Goal: Information Seeking & Learning: Learn about a topic

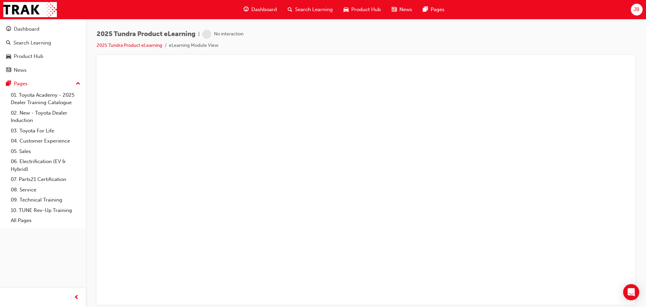
click at [269, 6] on span "Dashboard" at bounding box center [264, 10] width 26 height 8
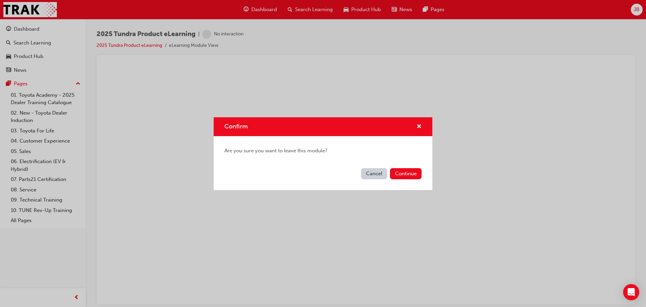
click at [412, 175] on button "Continue" at bounding box center [406, 173] width 32 height 11
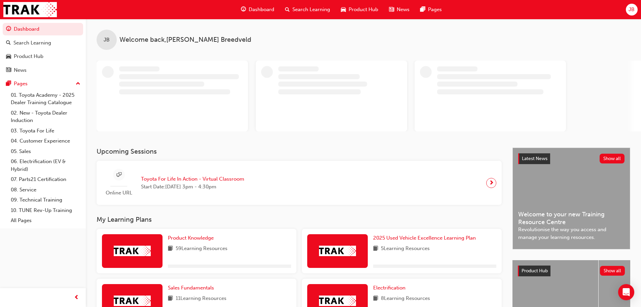
click at [632, 11] on span "JB" at bounding box center [632, 10] width 6 height 8
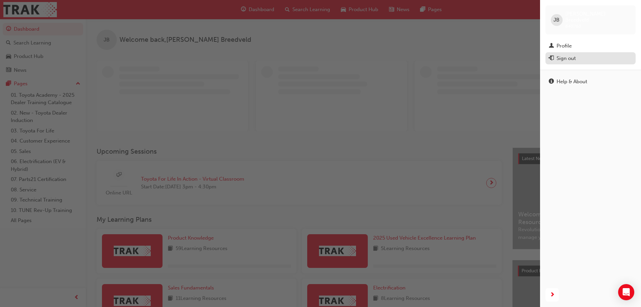
click at [590, 55] on div "Sign out" at bounding box center [590, 58] width 83 height 8
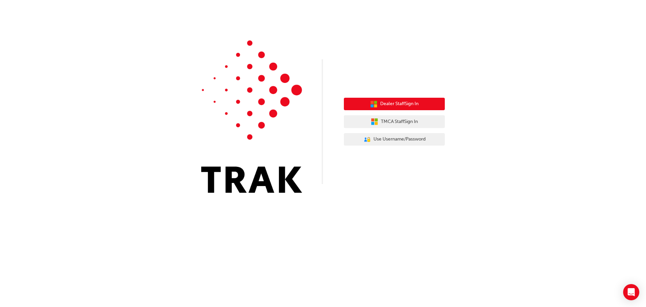
click at [388, 103] on span "Dealer Staff Sign In" at bounding box center [399, 104] width 38 height 8
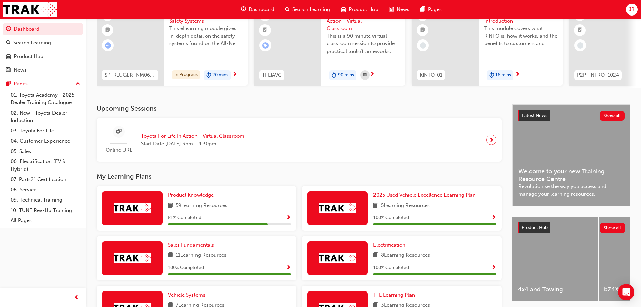
scroll to position [67, 0]
click at [289, 220] on span "Show Progress" at bounding box center [288, 217] width 5 height 6
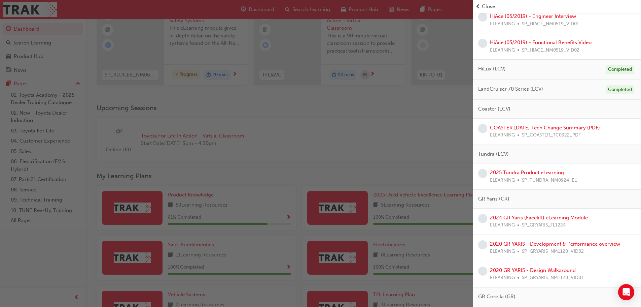
scroll to position [370, 0]
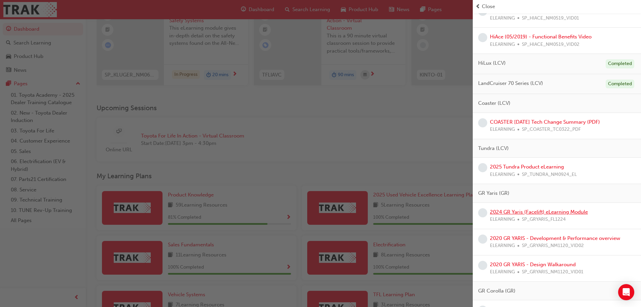
click at [533, 213] on link "2024 GR Yaris (Facelift) eLearning Module" at bounding box center [539, 212] width 98 height 6
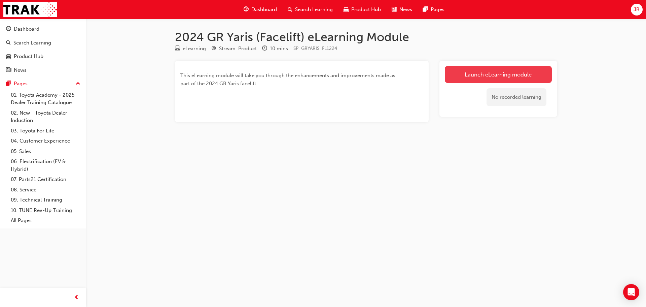
click at [490, 70] on link "Launch eLearning module" at bounding box center [498, 74] width 107 height 17
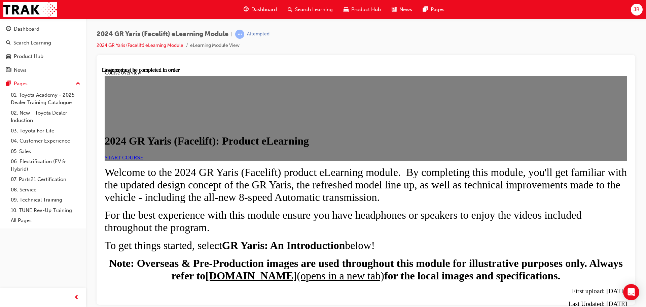
click at [143, 160] on span "START COURSE" at bounding box center [124, 157] width 39 height 6
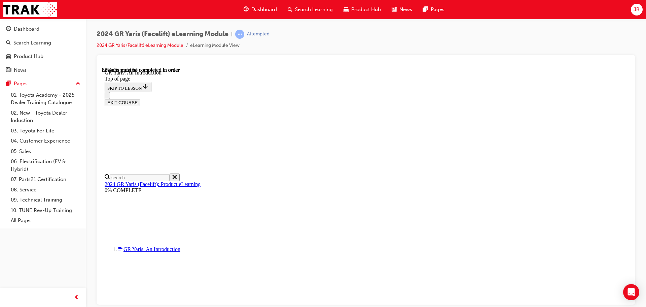
scroll to position [1028, 0]
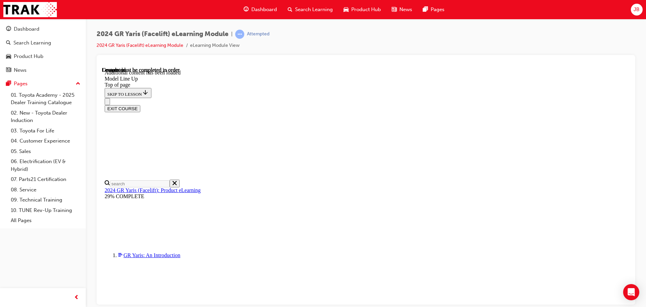
scroll to position [903, 0]
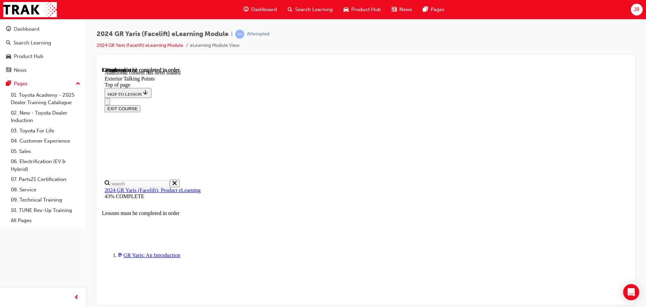
scroll to position [394, 0]
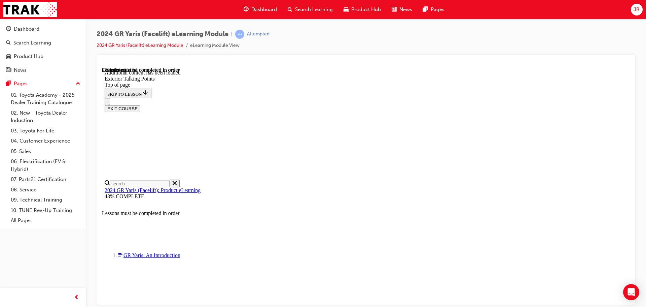
scroll to position [428, 0]
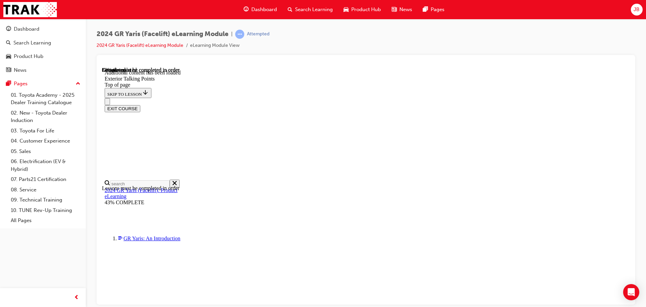
scroll to position [663, 0]
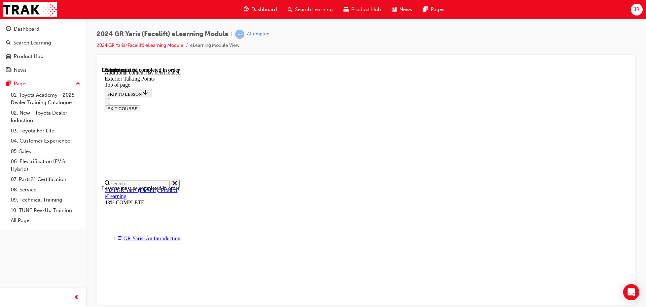
scroll to position [731, 0]
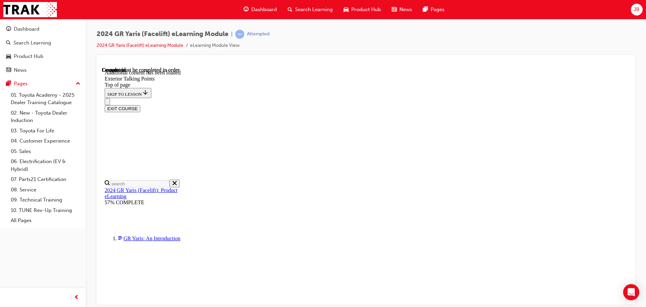
scroll to position [1479, 0]
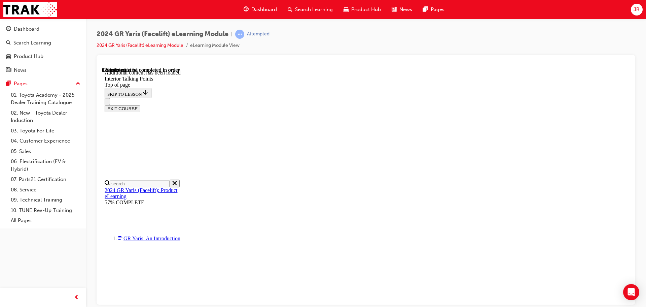
scroll to position [0, 0]
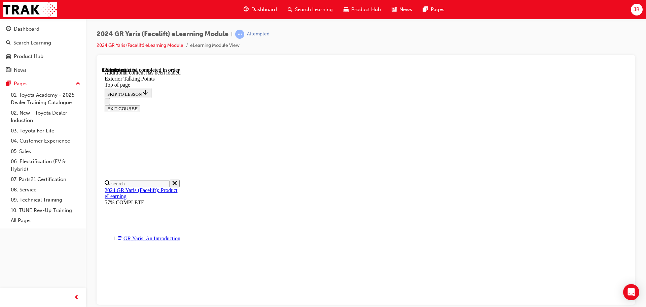
scroll to position [1471, 0]
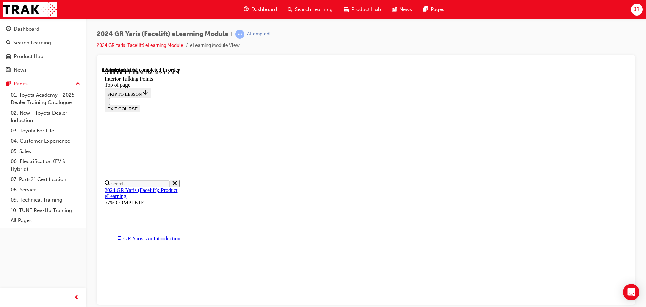
scroll to position [91, 0]
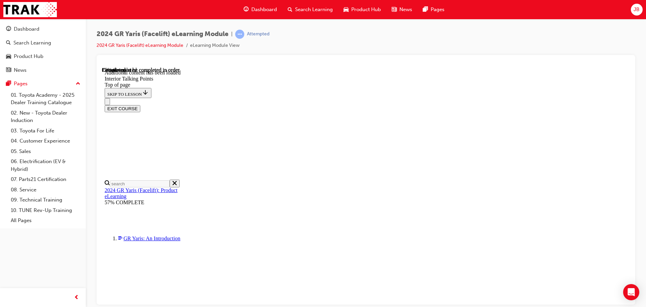
scroll to position [21, 0]
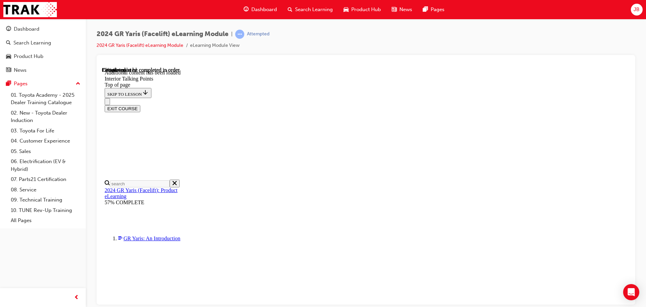
scroll to position [135, 0]
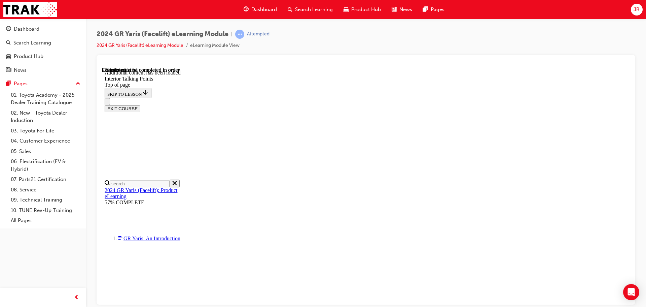
scroll to position [34, 0]
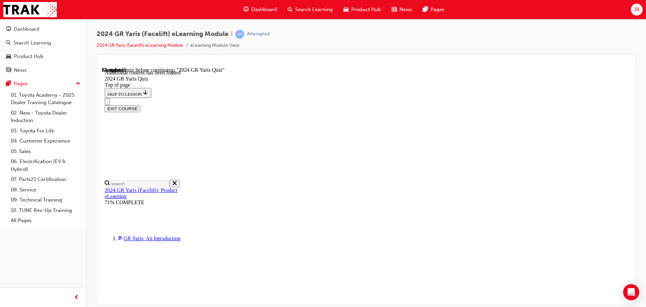
drag, startPoint x: 327, startPoint y: 247, endPoint x: 335, endPoint y: 249, distance: 8.3
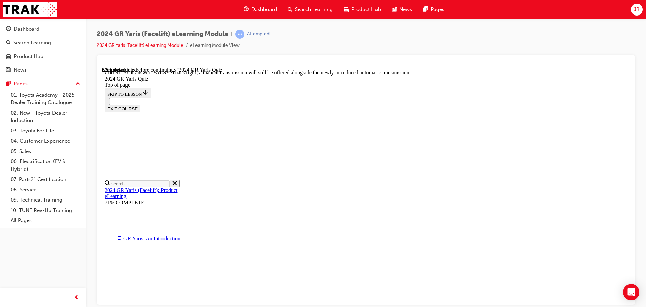
scroll to position [251, 0]
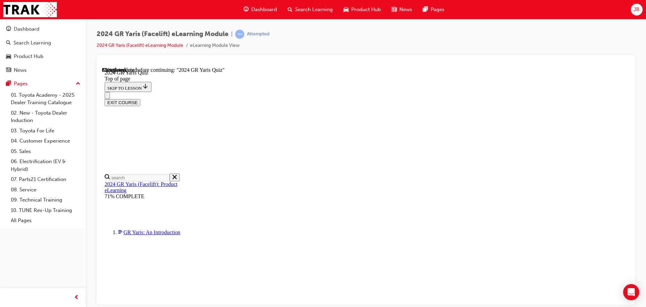
scroll to position [34, 0]
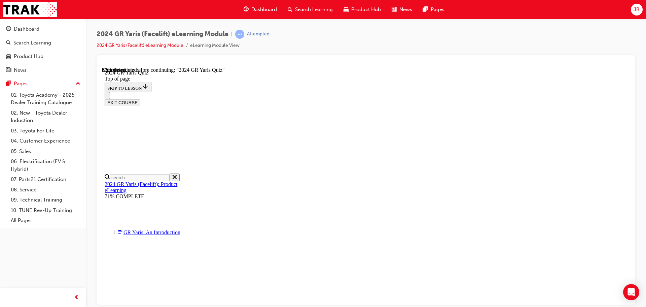
drag, startPoint x: 372, startPoint y: 203, endPoint x: 379, endPoint y: 217, distance: 15.8
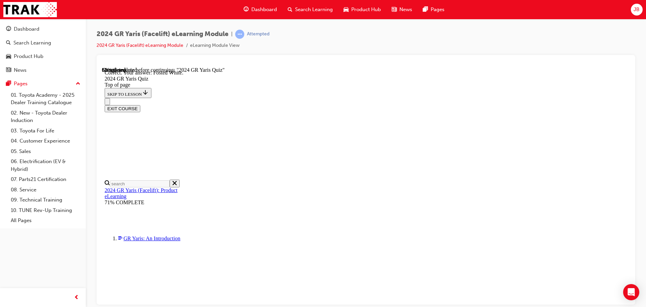
scroll to position [153, 0]
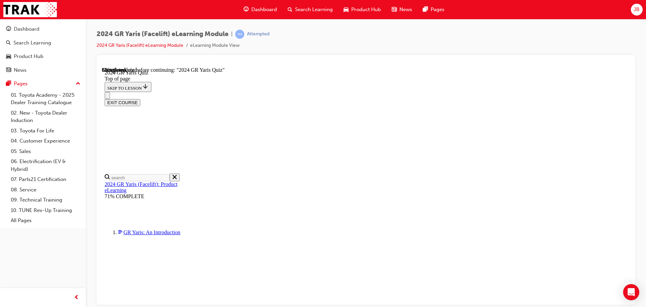
scroll to position [236, 0]
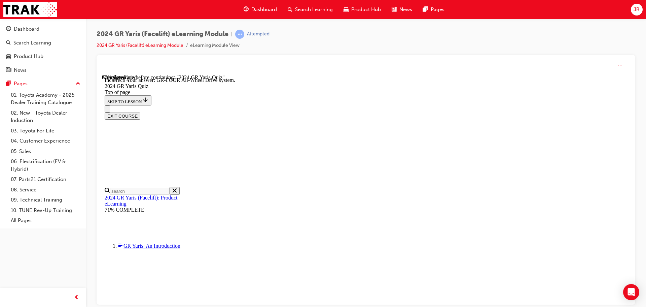
scroll to position [282, 0]
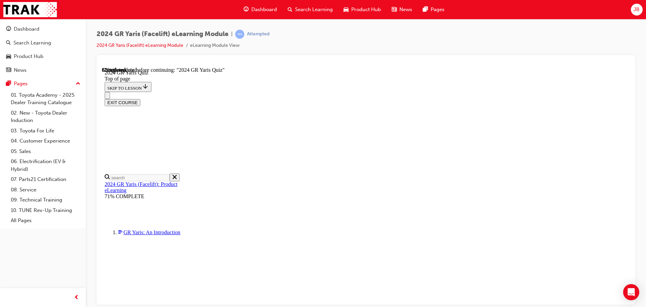
scroll to position [202, 0]
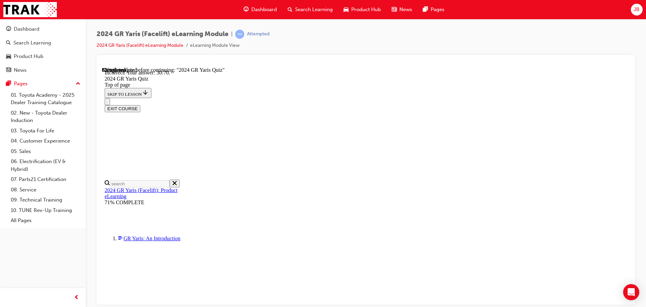
scroll to position [271, 0]
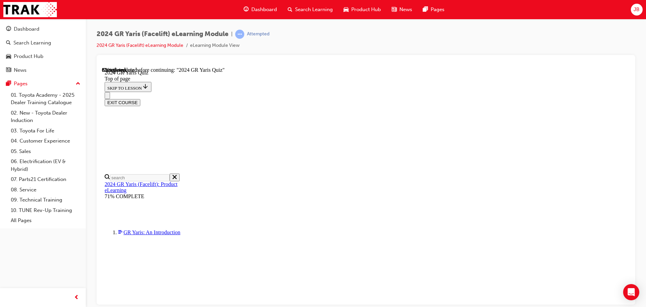
scroll to position [202, 0]
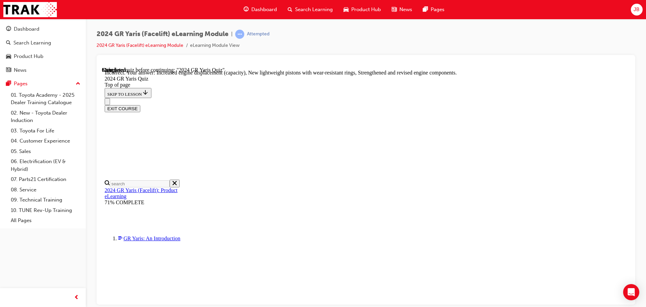
scroll to position [271, 0]
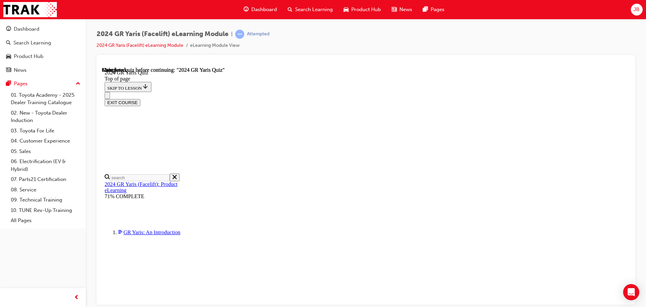
scroll to position [132, 0]
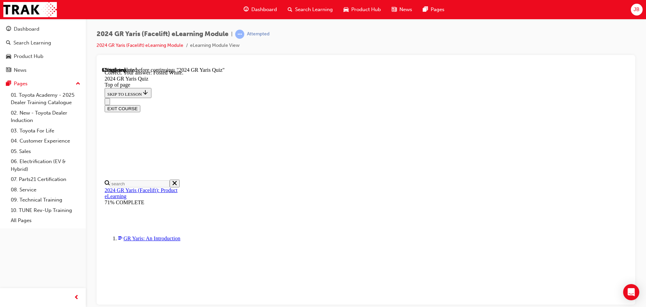
scroll to position [153, 0]
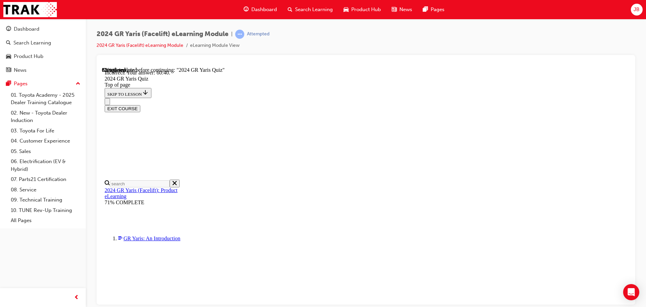
scroll to position [271, 0]
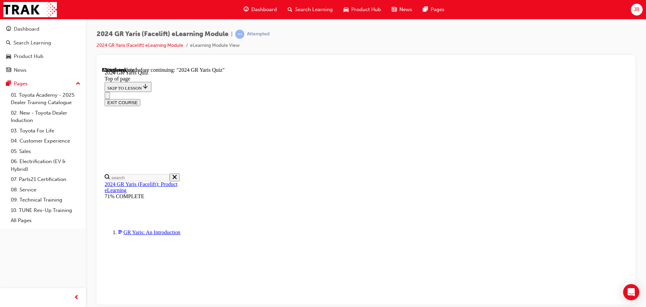
scroll to position [168, 0]
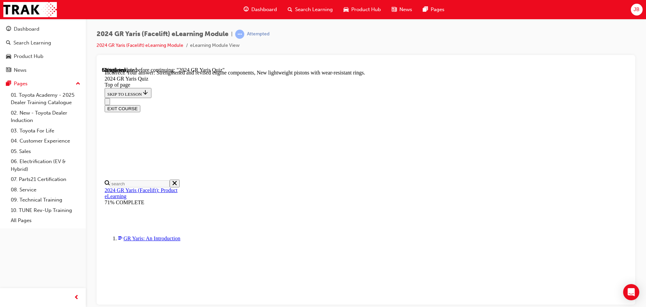
scroll to position [271, 0]
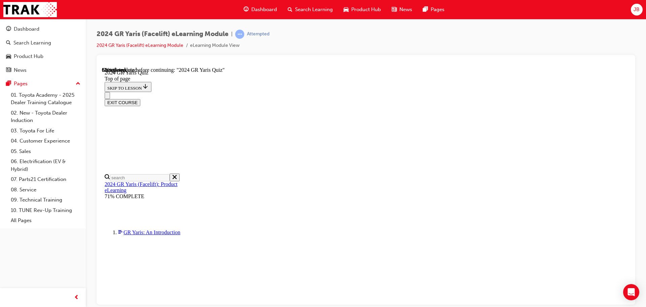
scroll to position [236, 0]
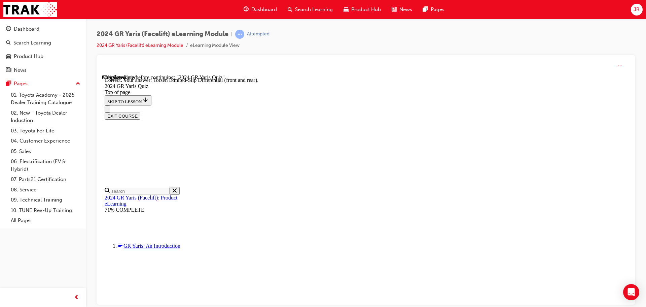
scroll to position [282, 0]
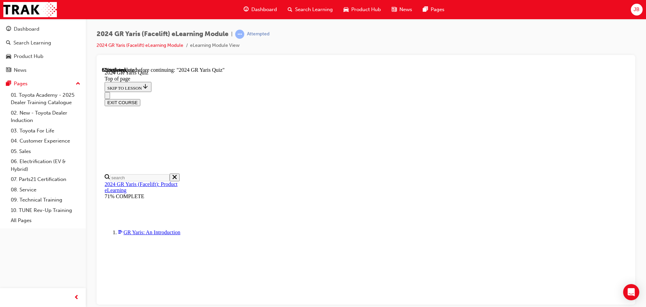
scroll to position [202, 0]
drag, startPoint x: 376, startPoint y: 166, endPoint x: 392, endPoint y: 210, distance: 46.3
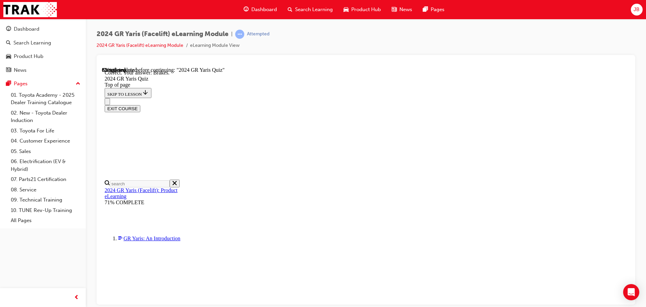
scroll to position [255, 0]
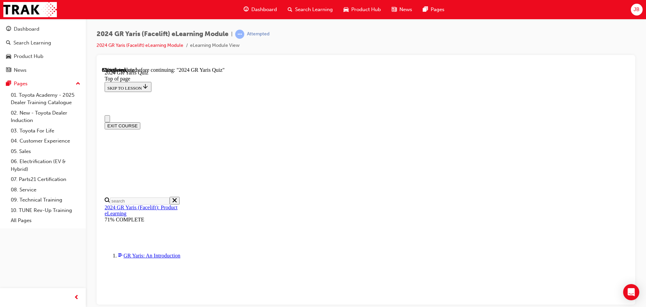
scroll to position [189, 0]
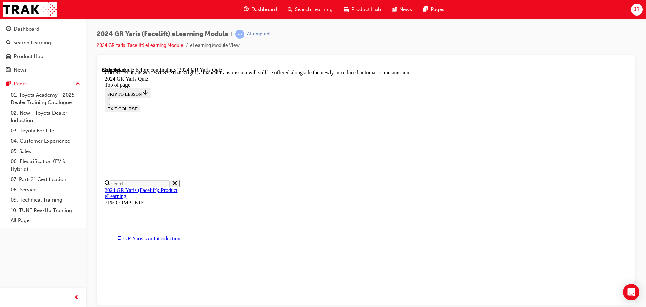
scroll to position [251, 0]
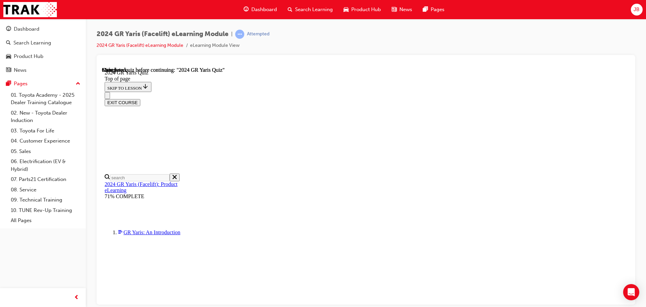
scroll to position [132, 0]
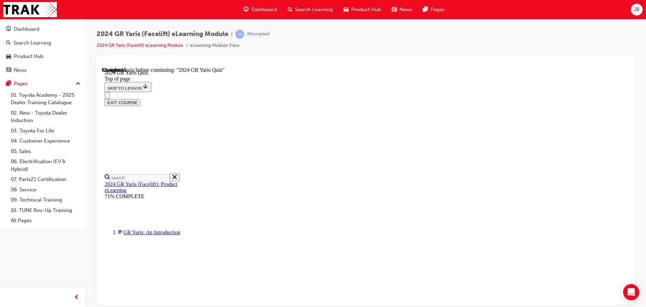
scroll to position [192, 0]
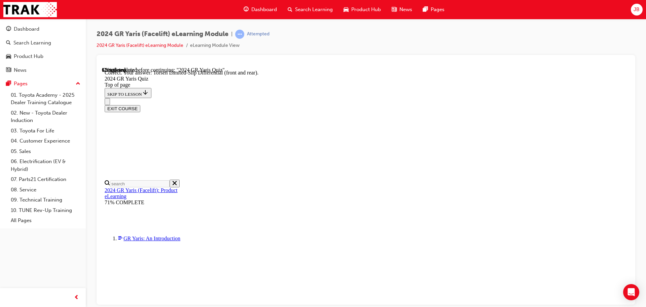
scroll to position [282, 0]
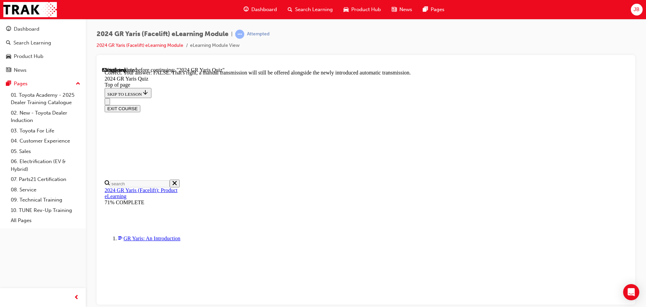
scroll to position [251, 0]
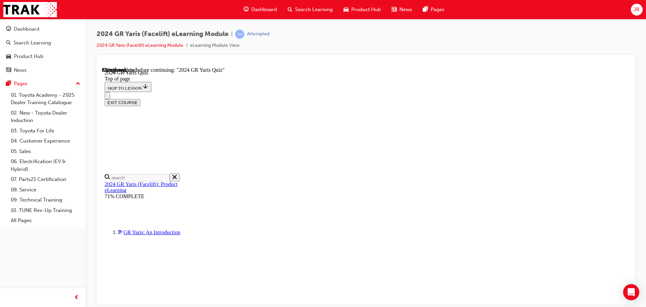
scroll to position [202, 0]
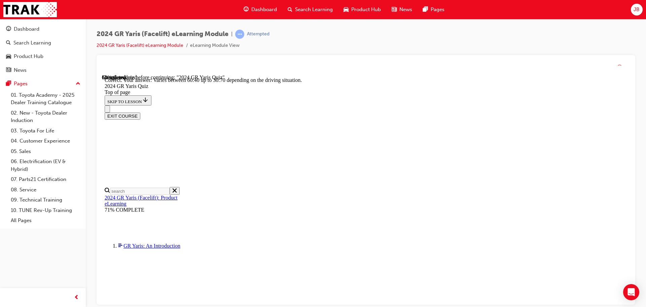
scroll to position [271, 0]
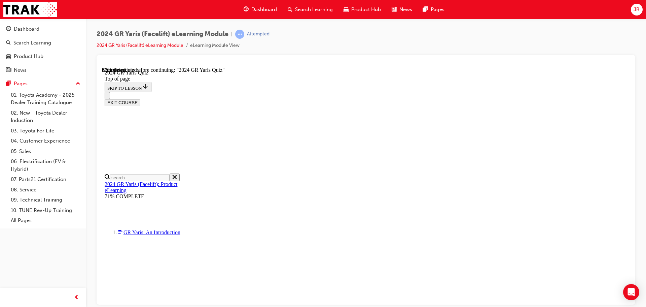
scroll to position [202, 0]
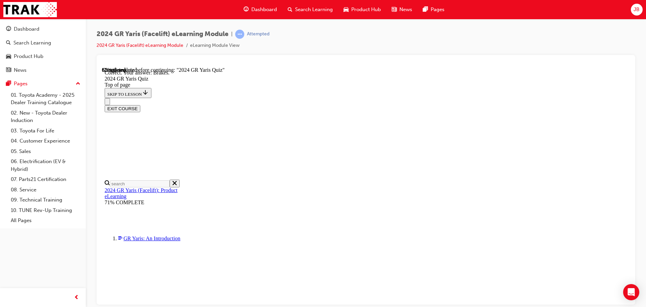
scroll to position [255, 0]
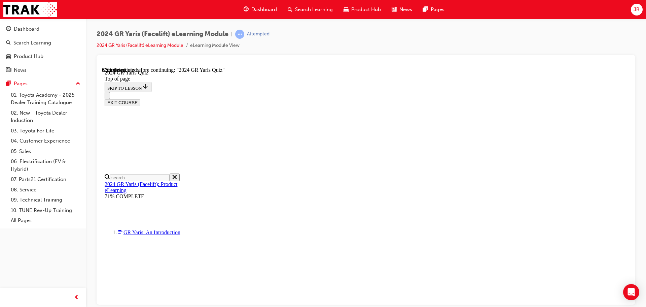
scroll to position [243, 0]
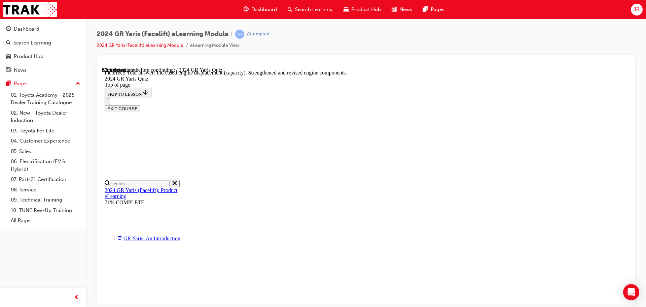
scroll to position [271, 0]
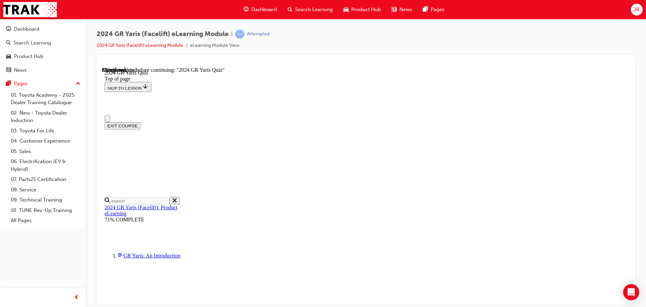
scroll to position [34, 0]
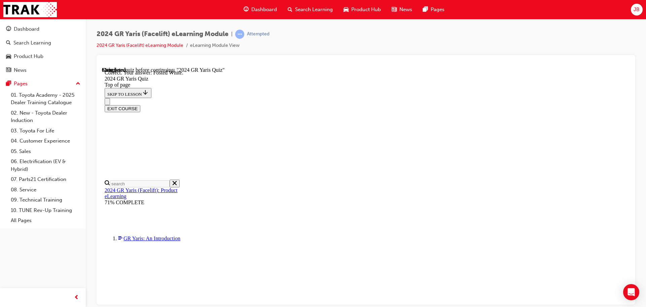
scroll to position [153, 0]
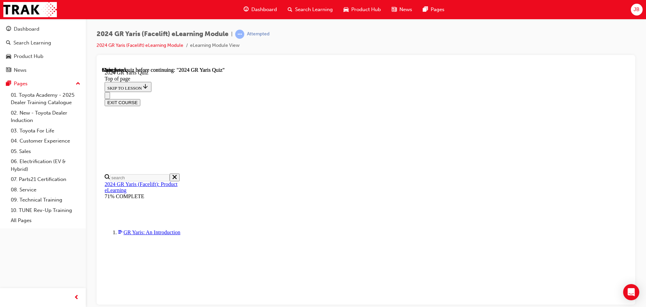
scroll to position [132, 0]
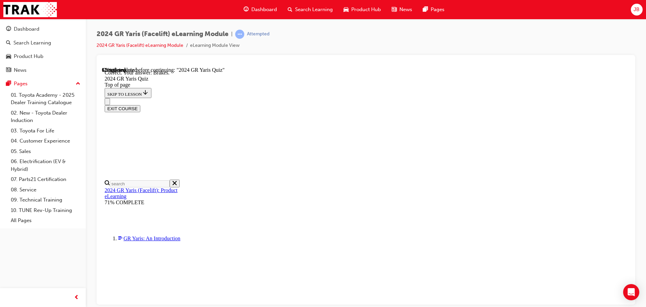
scroll to position [255, 0]
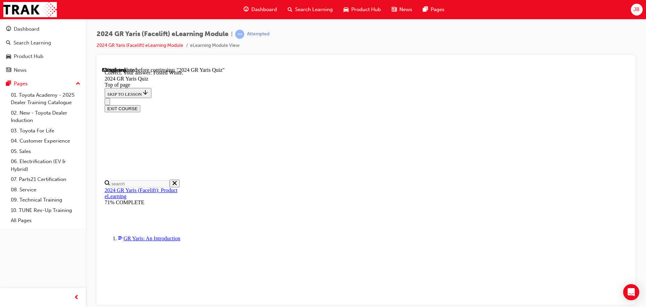
scroll to position [153, 0]
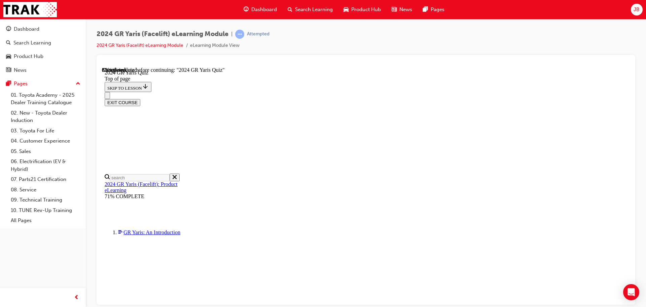
scroll to position [229, 0]
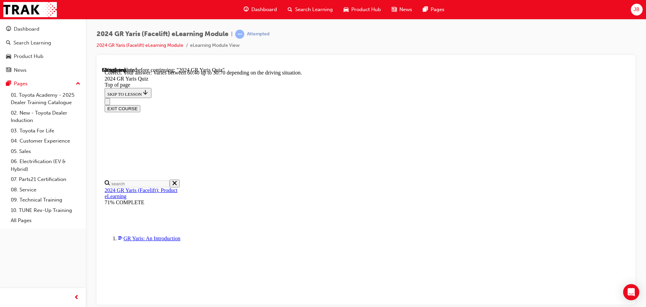
scroll to position [271, 0]
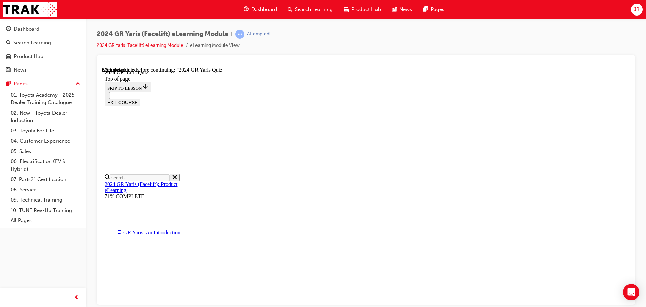
scroll to position [168, 0]
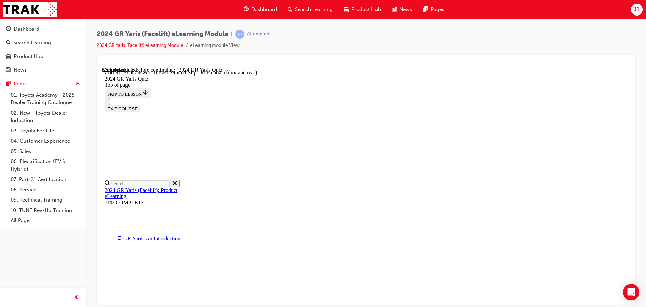
scroll to position [282, 0]
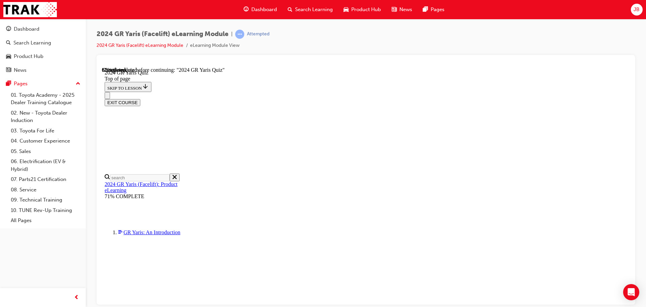
scroll to position [168, 0]
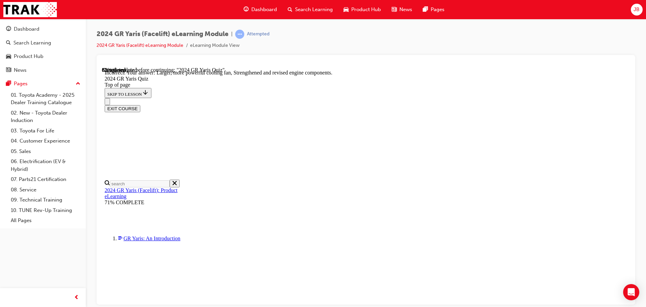
scroll to position [271, 0]
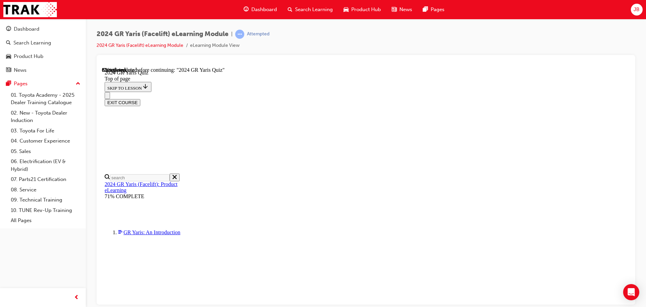
scroll to position [135, 0]
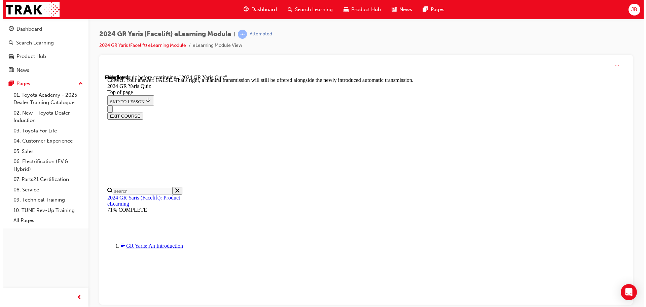
scroll to position [251, 0]
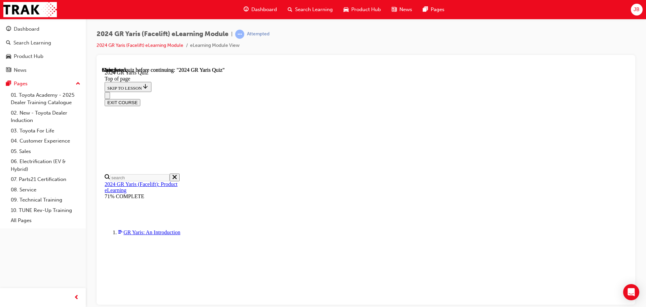
scroll to position [132, 0]
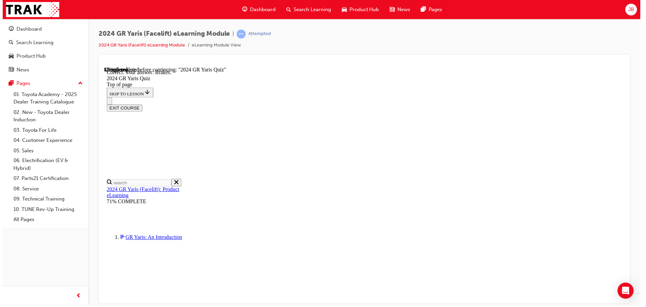
scroll to position [255, 0]
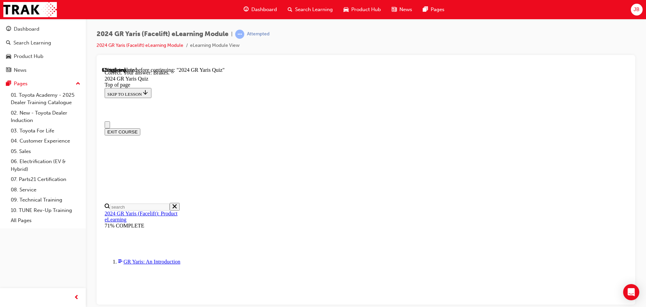
scroll to position [0, 0]
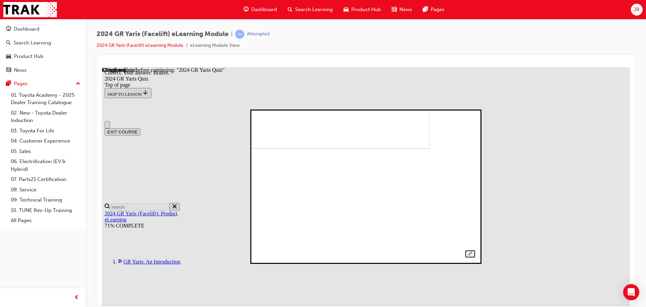
click at [397, 148] on img at bounding box center [325, 77] width 209 height 139
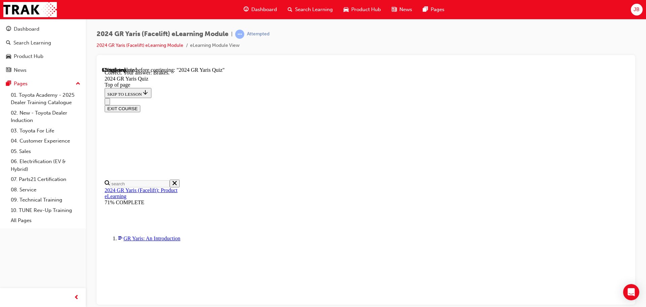
scroll to position [236, 0]
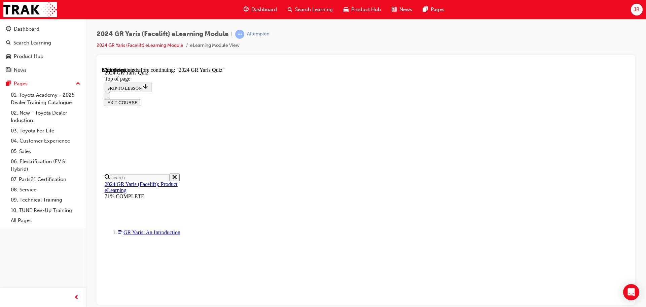
scroll to position [202, 0]
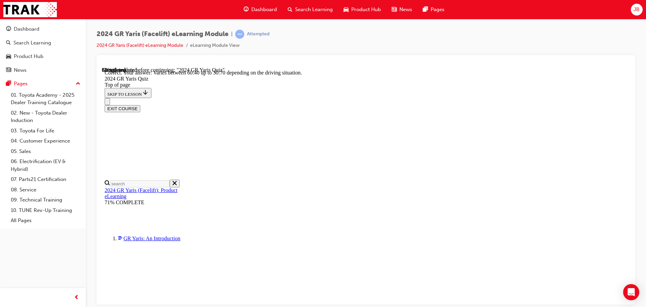
scroll to position [271, 0]
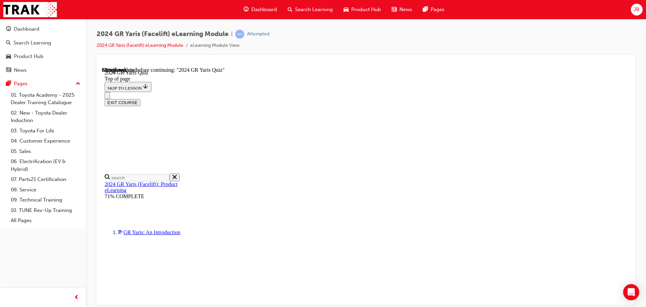
scroll to position [168, 0]
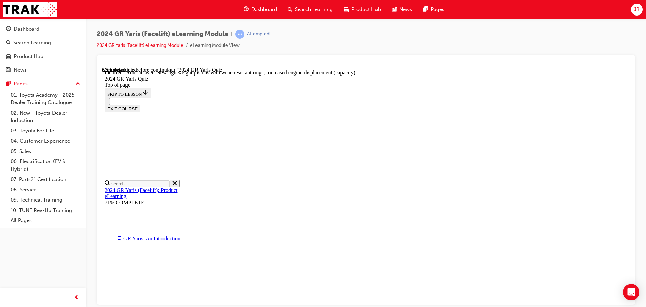
scroll to position [271, 0]
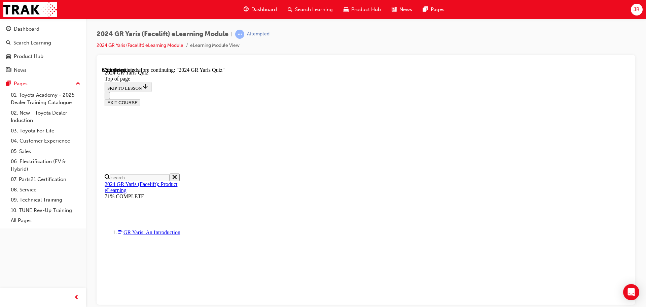
scroll to position [132, 0]
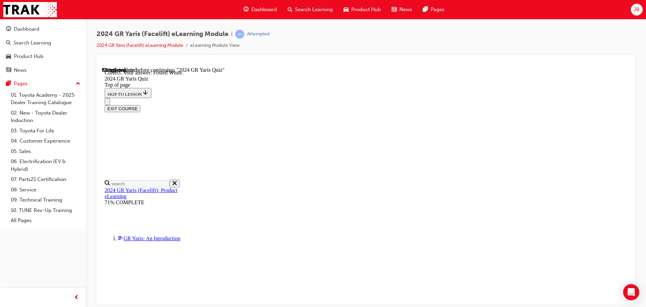
scroll to position [153, 0]
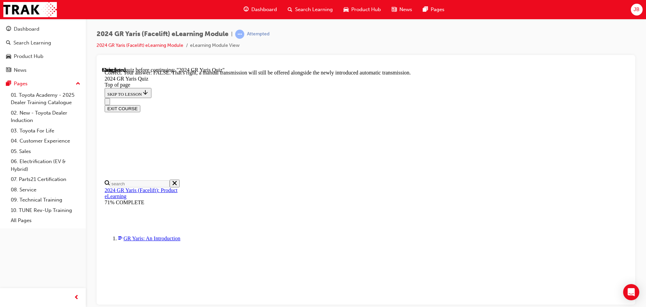
scroll to position [249, 0]
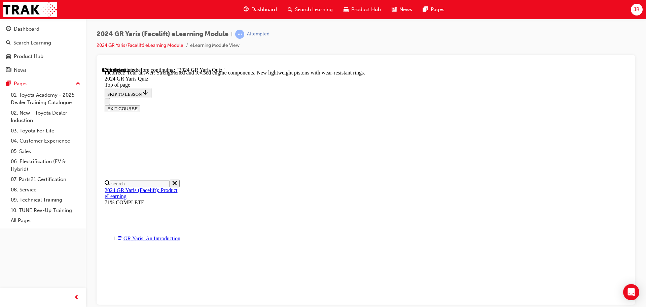
scroll to position [271, 0]
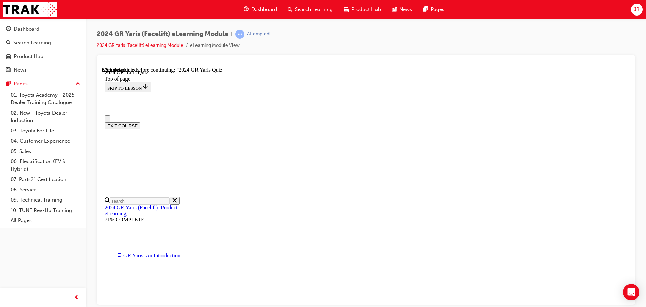
scroll to position [202, 0]
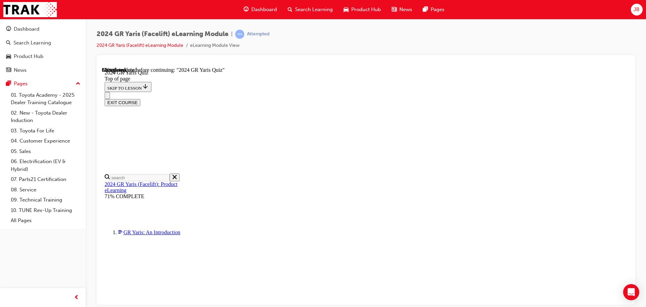
scroll to position [0, 0]
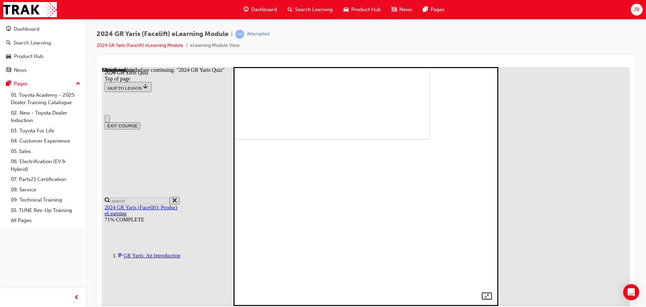
click at [405, 139] on img at bounding box center [309, 19] width 242 height 239
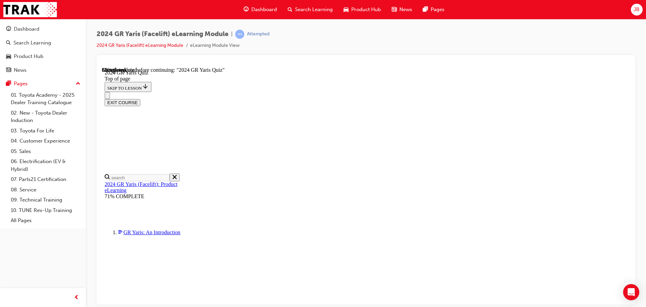
scroll to position [234, 0]
drag, startPoint x: 358, startPoint y: 191, endPoint x: 392, endPoint y: 232, distance: 53.2
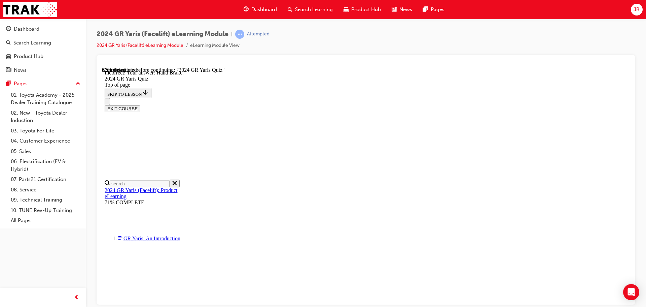
scroll to position [255, 0]
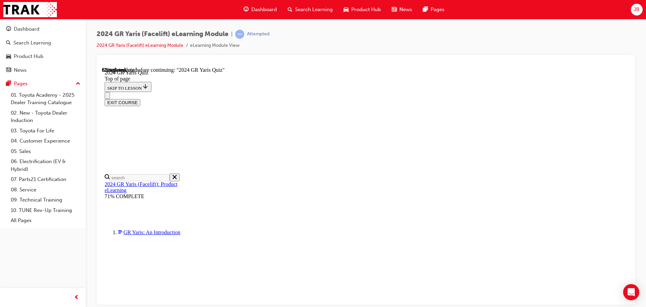
scroll to position [189, 0]
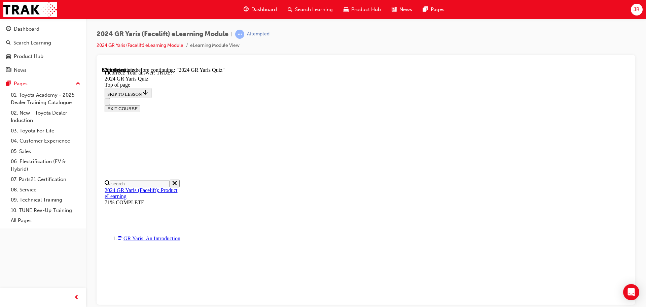
scroll to position [210, 0]
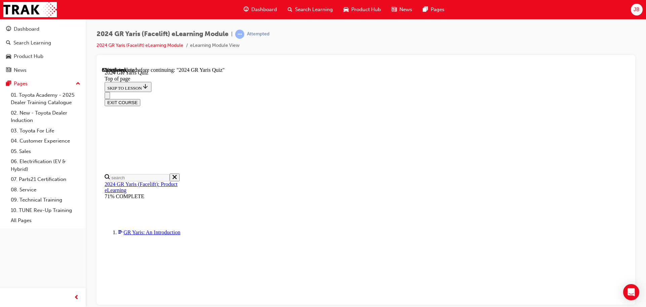
scroll to position [132, 0]
drag, startPoint x: 384, startPoint y: 234, endPoint x: 388, endPoint y: 243, distance: 10.4
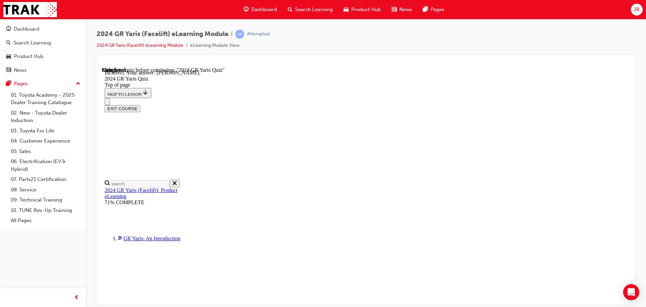
drag, startPoint x: 389, startPoint y: 248, endPoint x: 390, endPoint y: 253, distance: 5.1
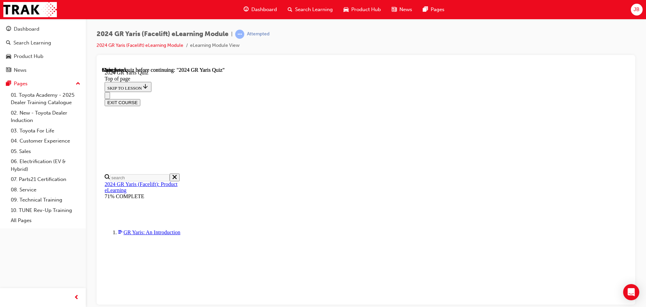
scroll to position [0, 0]
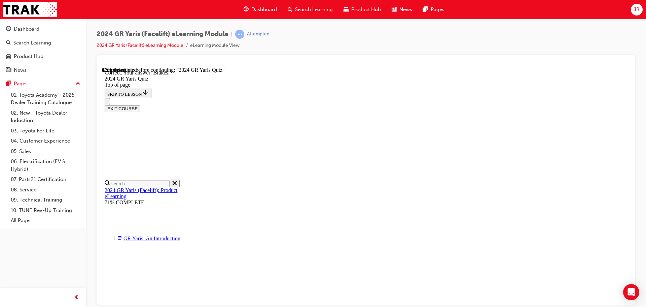
scroll to position [255, 0]
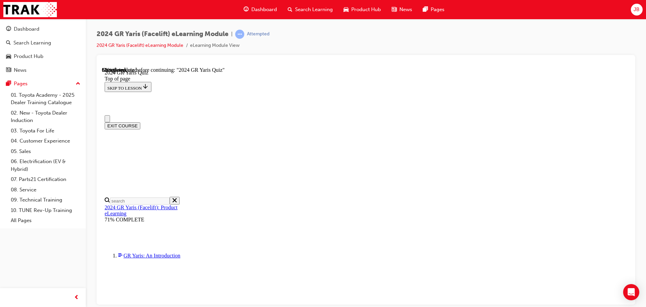
scroll to position [189, 0]
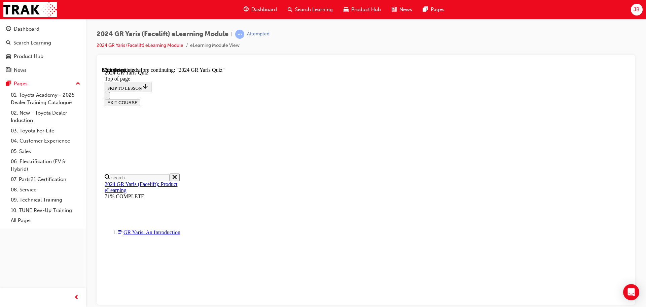
drag, startPoint x: 377, startPoint y: 198, endPoint x: 411, endPoint y: 254, distance: 65.2
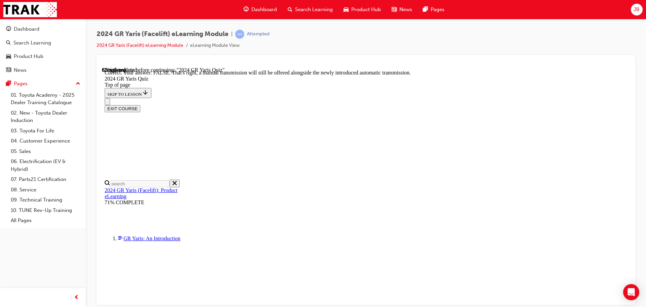
scroll to position [251, 0]
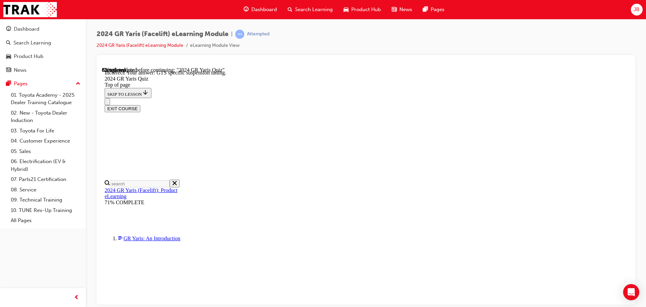
drag, startPoint x: 401, startPoint y: 265, endPoint x: 401, endPoint y: 274, distance: 9.4
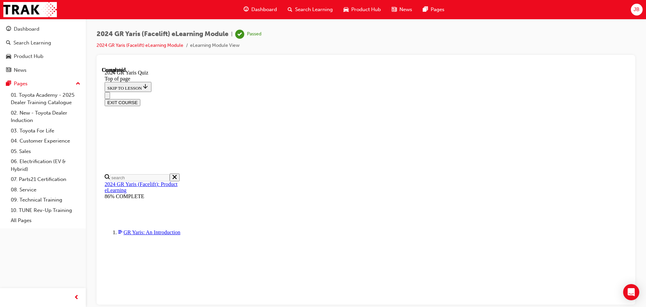
click at [254, 9] on span "Dashboard" at bounding box center [264, 10] width 26 height 8
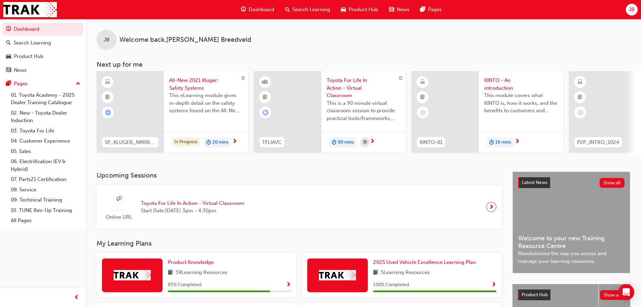
click at [290, 286] on span "Show Progress" at bounding box center [288, 285] width 5 height 6
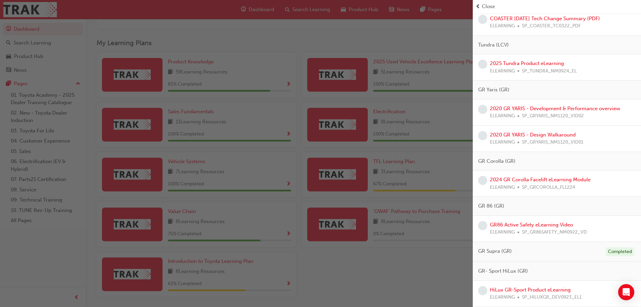
scroll to position [226, 0]
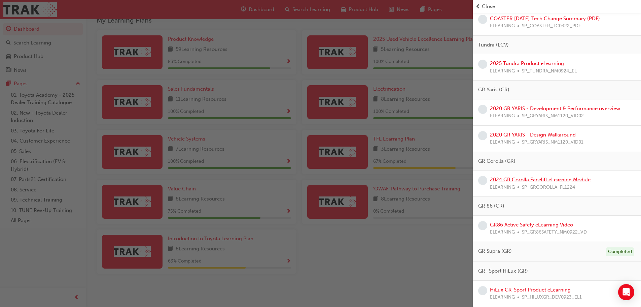
click at [541, 179] on link "2024 GR Corolla Facelift eLearning Module" at bounding box center [540, 179] width 101 height 6
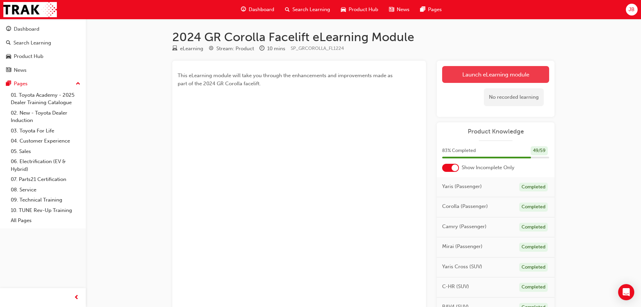
click at [459, 72] on link "Launch eLearning module" at bounding box center [495, 74] width 107 height 17
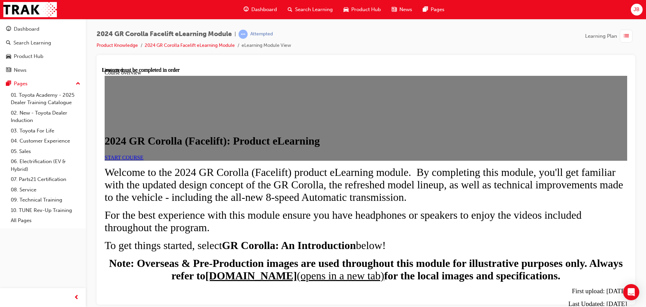
click at [143, 160] on link "START COURSE" at bounding box center [124, 157] width 39 height 6
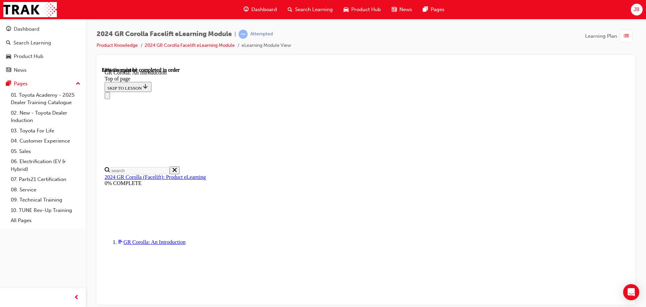
scroll to position [977, 0]
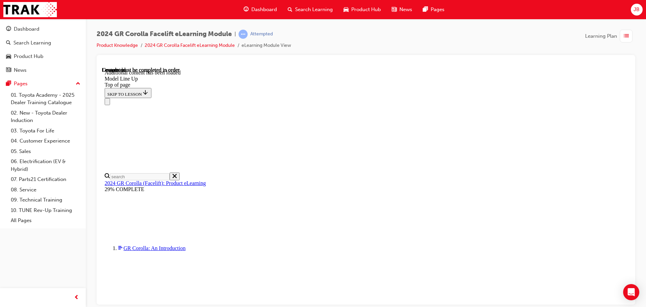
scroll to position [826, 0]
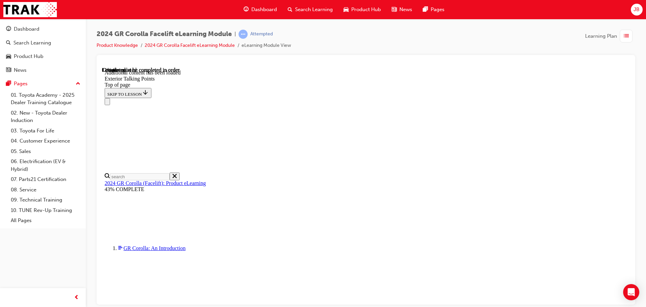
scroll to position [192, 0]
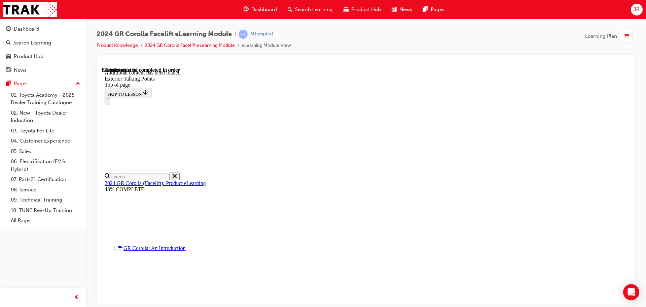
scroll to position [1640, 0]
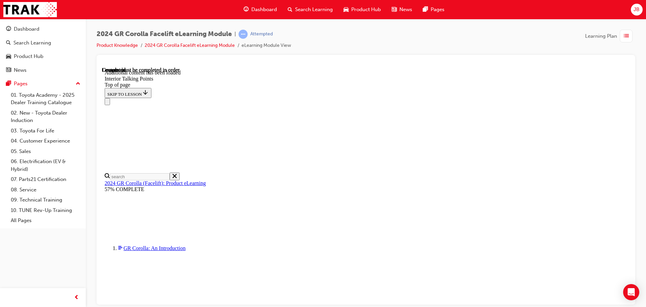
scroll to position [1714, 0]
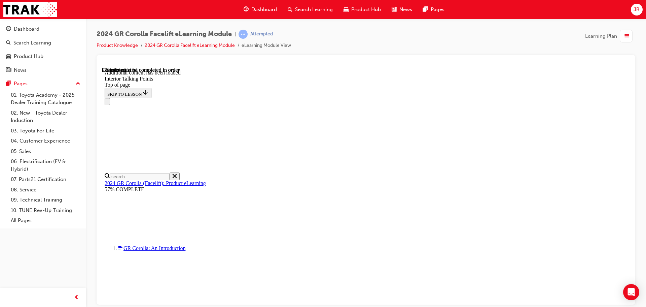
scroll to position [329, 0]
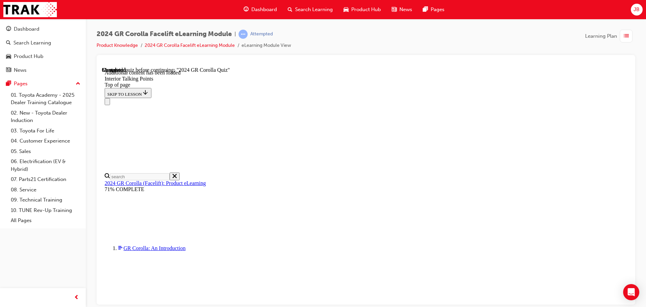
scroll to position [1284, 0]
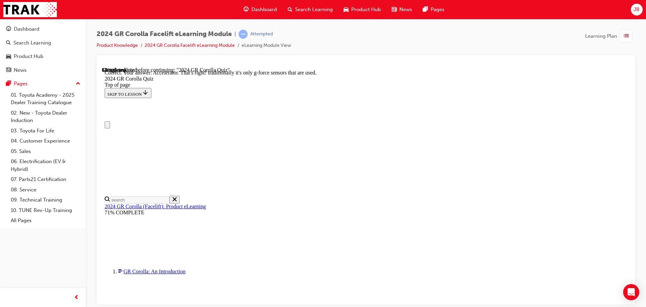
scroll to position [34, 0]
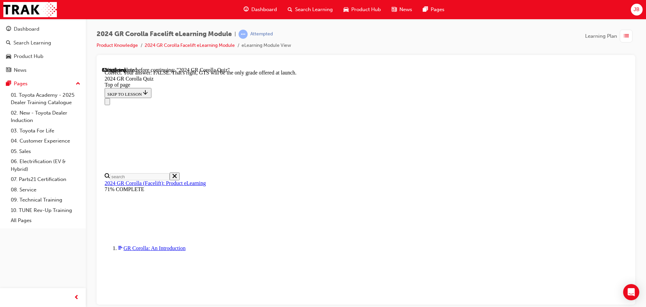
scroll to position [106, 0]
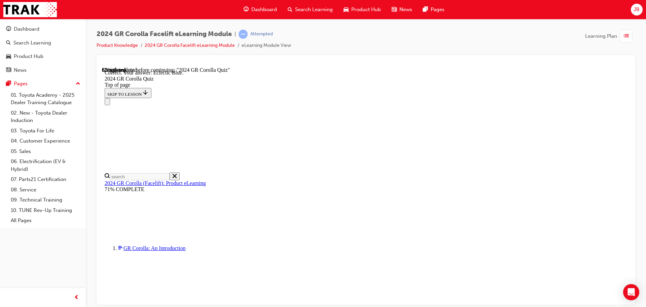
scroll to position [126, 0]
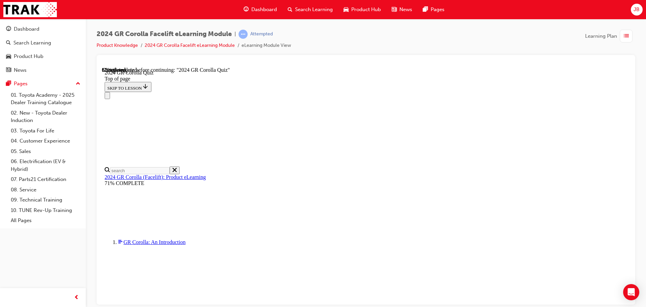
scroll to position [203, 0]
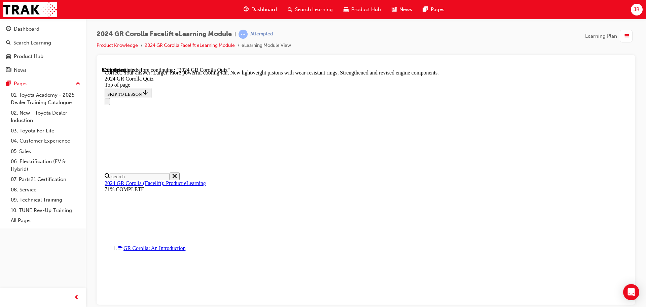
scroll to position [271, 0]
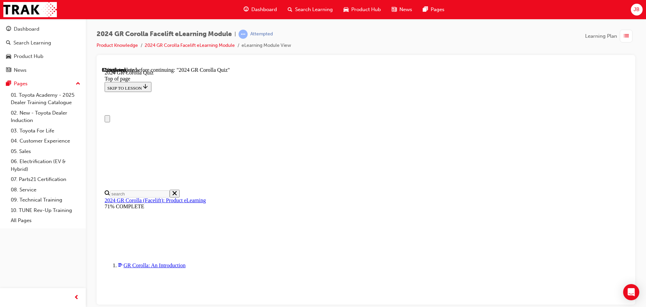
scroll to position [168, 0]
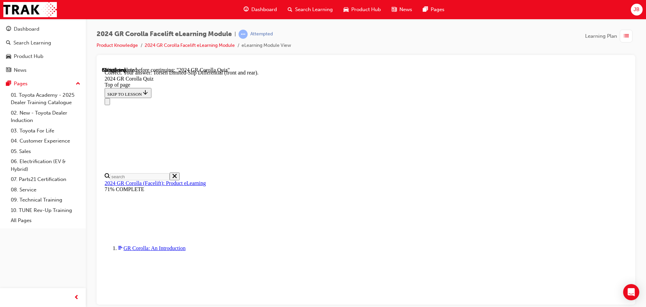
scroll to position [271, 0]
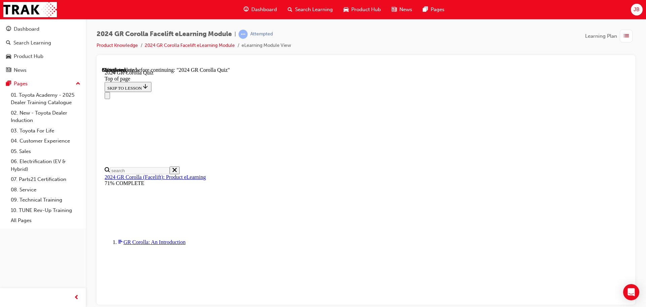
scroll to position [223, 0]
drag, startPoint x: 399, startPoint y: 203, endPoint x: 401, endPoint y: 207, distance: 5.1
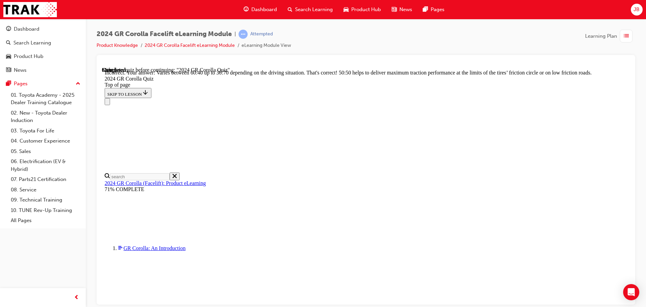
scroll to position [285, 0]
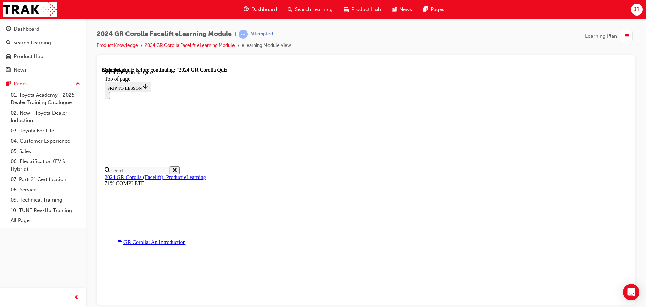
scroll to position [132, 0]
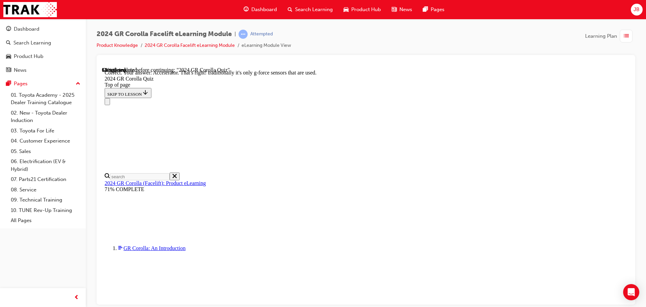
scroll to position [289, 0]
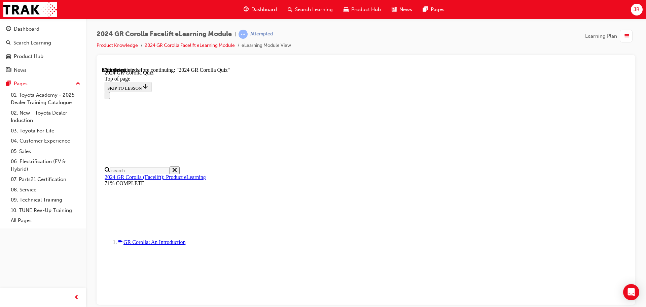
scroll to position [65, 0]
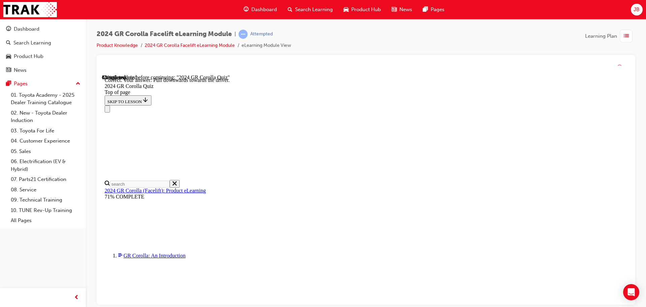
scroll to position [118, 0]
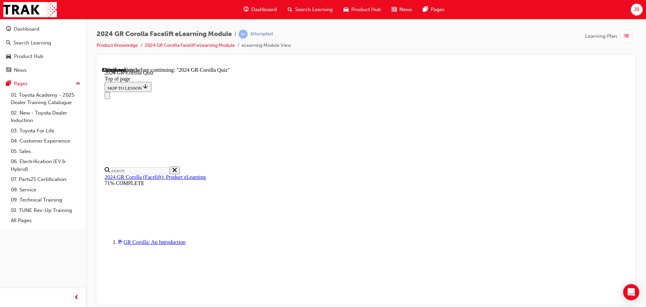
scroll to position [195, 0]
drag, startPoint x: 382, startPoint y: 179, endPoint x: 385, endPoint y: 188, distance: 8.6
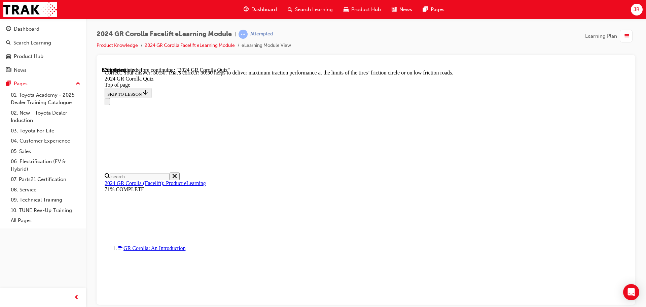
scroll to position [285, 0]
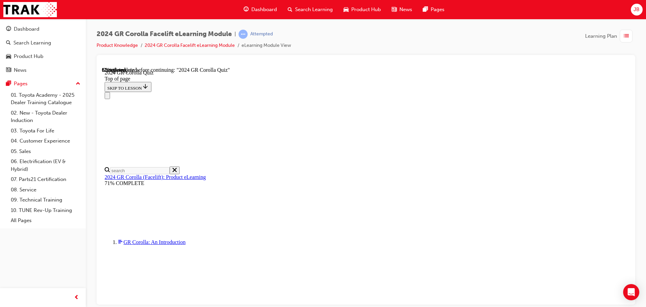
scroll to position [236, 0]
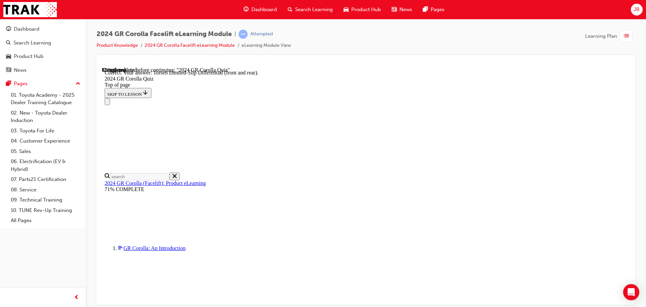
scroll to position [271, 0]
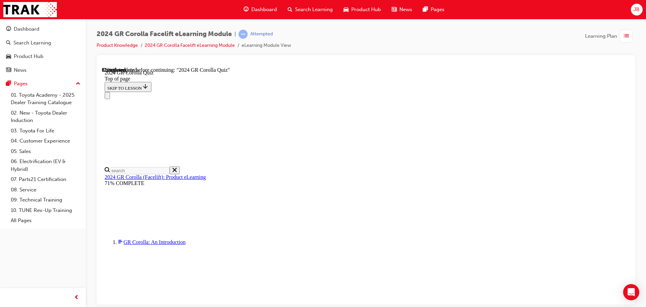
scroll to position [135, 0]
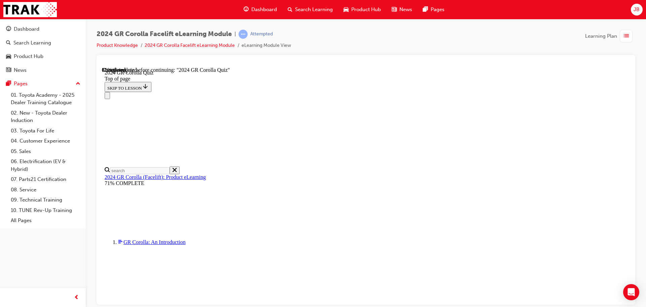
scroll to position [202, 0]
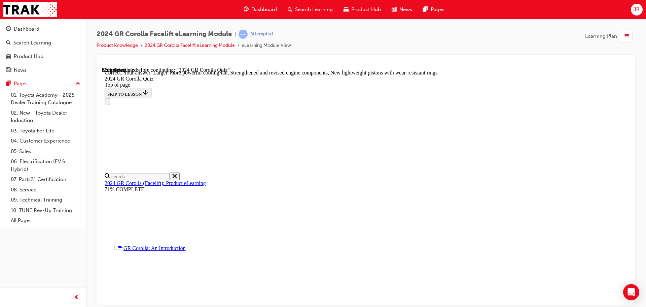
scroll to position [271, 0]
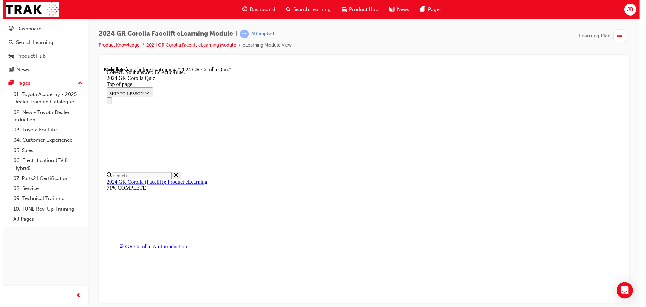
scroll to position [126, 0]
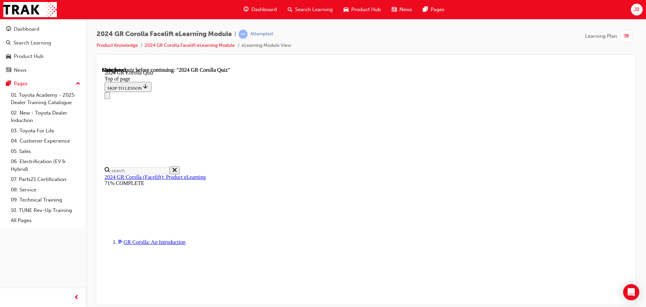
scroll to position [132, 0]
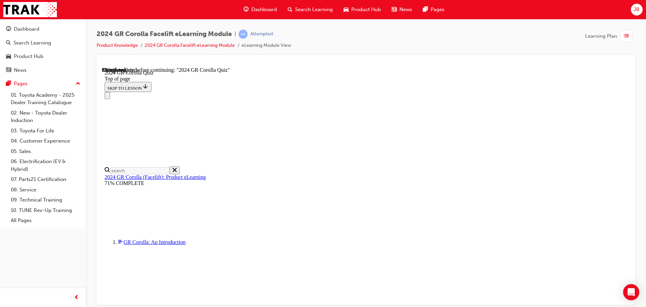
scroll to position [195, 0]
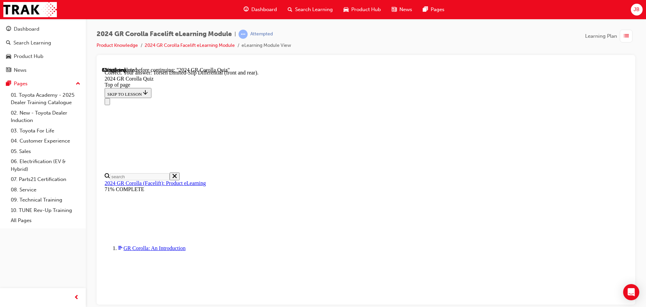
scroll to position [271, 0]
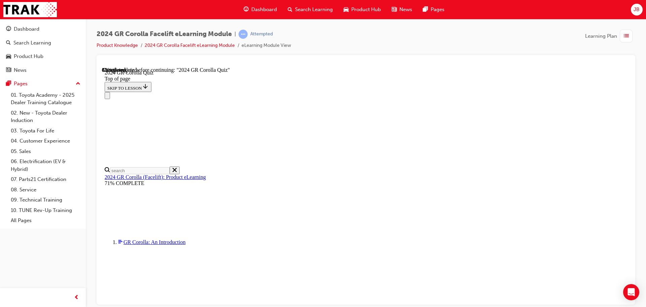
scroll to position [101, 0]
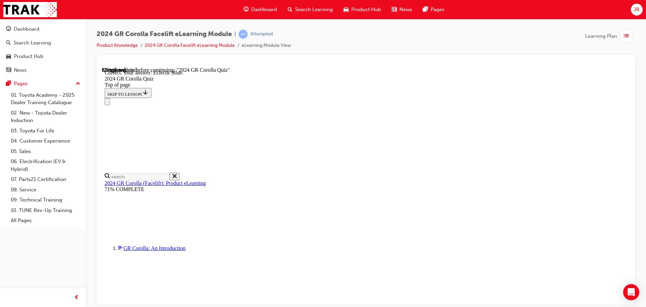
scroll to position [126, 0]
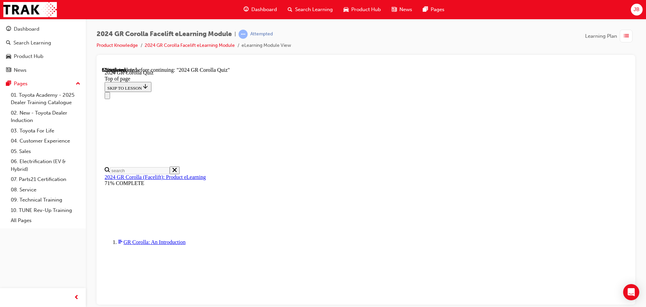
scroll to position [179, 0]
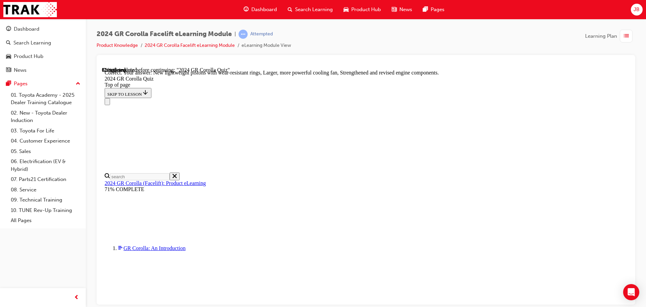
scroll to position [271, 0]
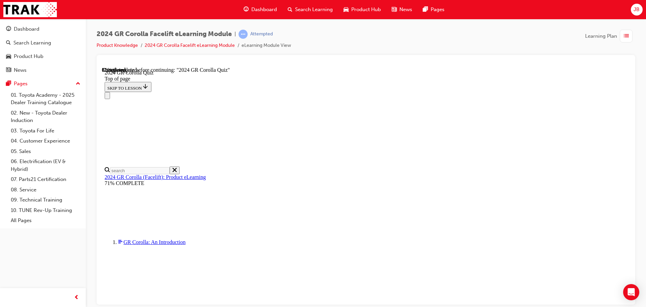
scroll to position [202, 0]
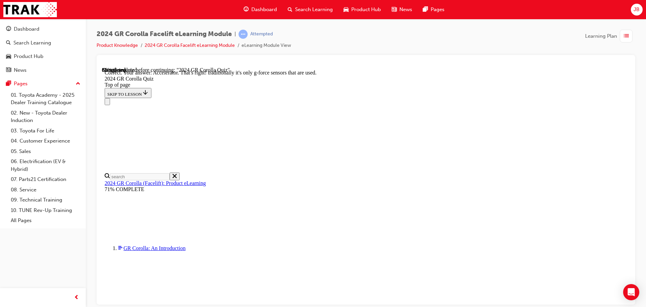
scroll to position [289, 0]
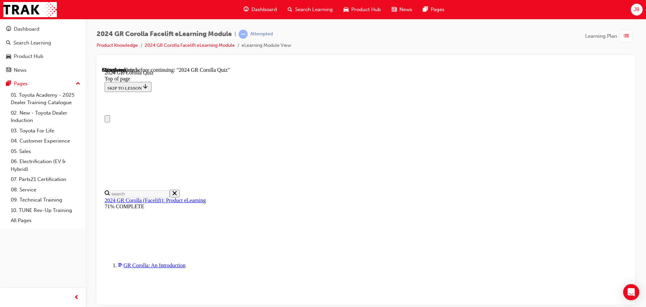
scroll to position [97, 0]
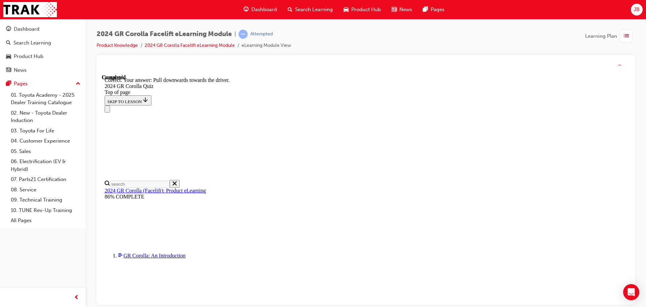
scroll to position [118, 0]
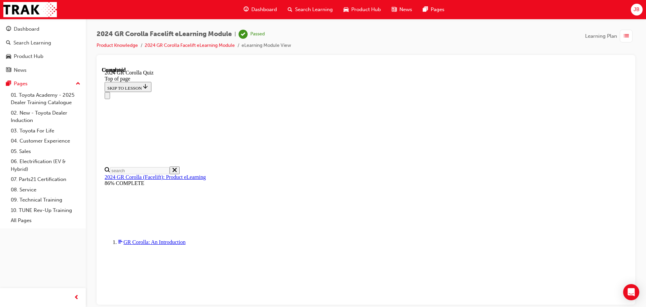
scroll to position [132, 0]
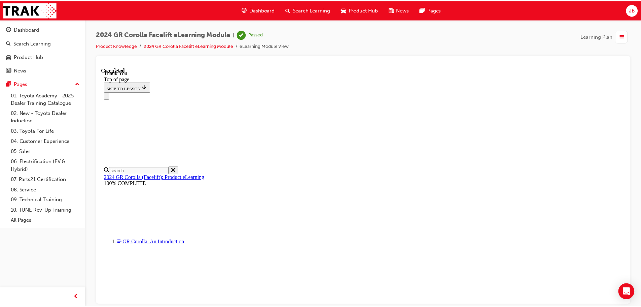
scroll to position [163, 0]
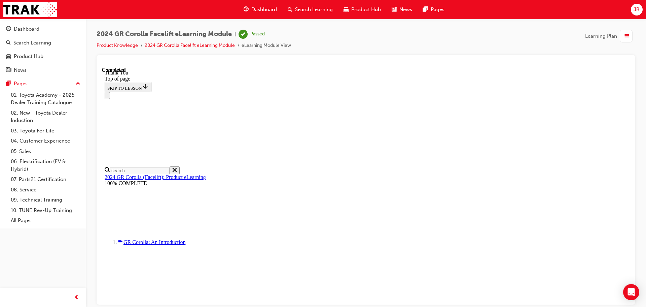
click at [258, 8] on span "Dashboard" at bounding box center [264, 10] width 26 height 8
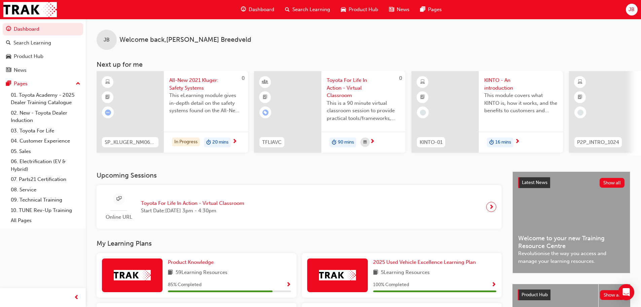
click at [288, 286] on span "Show Progress" at bounding box center [288, 285] width 5 height 6
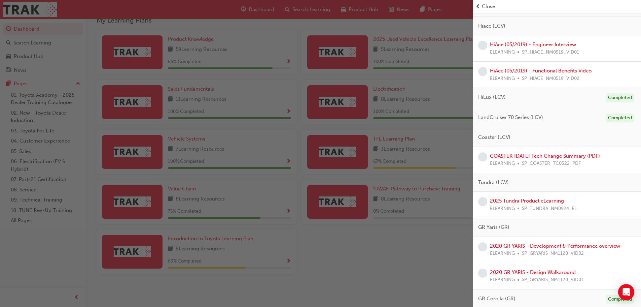
scroll to position [337, 0]
click at [525, 157] on link "COASTER [DATE] Tech Change Summary (PDF)" at bounding box center [545, 156] width 110 height 6
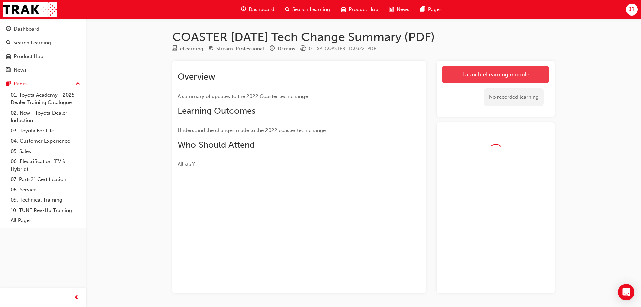
click at [499, 72] on link "Launch eLearning module" at bounding box center [495, 74] width 107 height 17
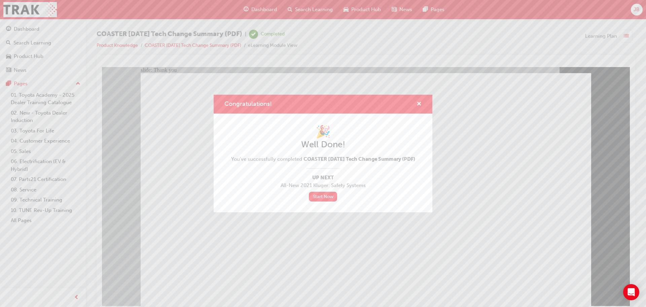
drag, startPoint x: 164, startPoint y: 193, endPoint x: 266, endPoint y: 260, distance: 122.0
click at [266, 260] on div "Congratulations! 🎉 Well Done! You've successfully completed COASTER [DATE] Tech…" at bounding box center [323, 153] width 646 height 307
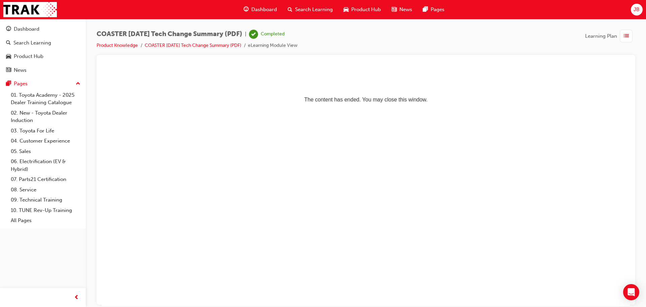
click at [261, 11] on span "Dashboard" at bounding box center [264, 10] width 26 height 8
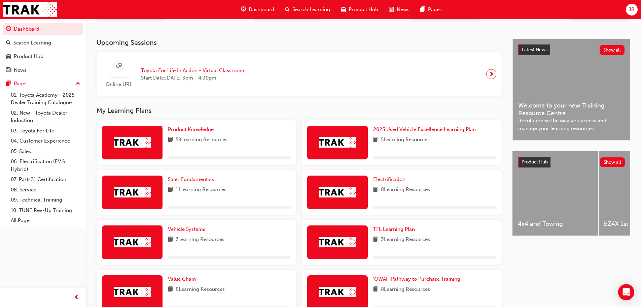
scroll to position [135, 0]
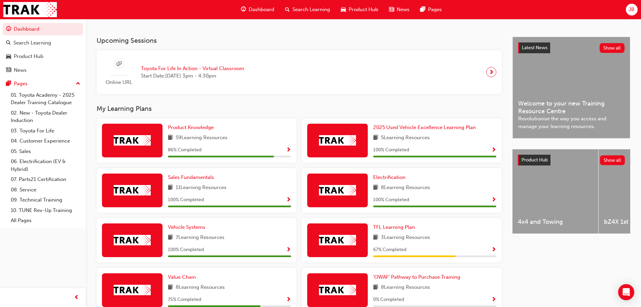
click at [288, 153] on span "Show Progress" at bounding box center [288, 150] width 5 height 6
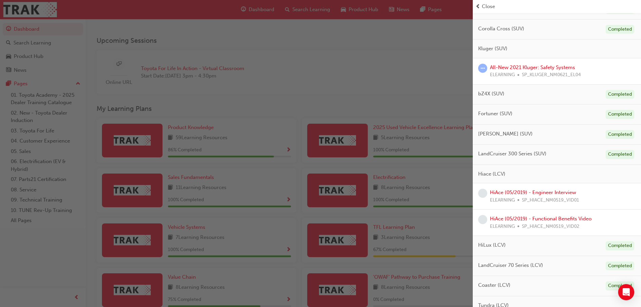
scroll to position [202, 0]
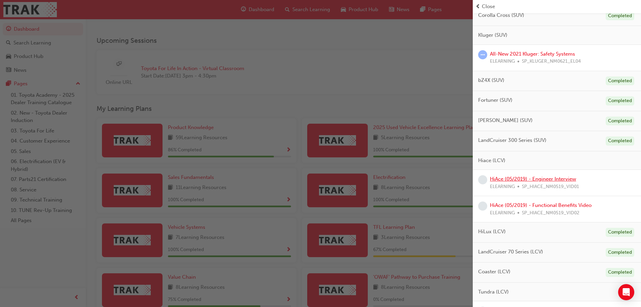
click at [540, 179] on link "HiAce (05/2019) - Engineer Interview" at bounding box center [533, 179] width 86 height 6
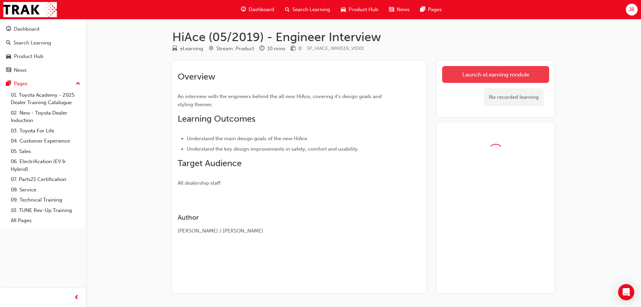
click at [504, 76] on link "Launch eLearning module" at bounding box center [495, 74] width 107 height 17
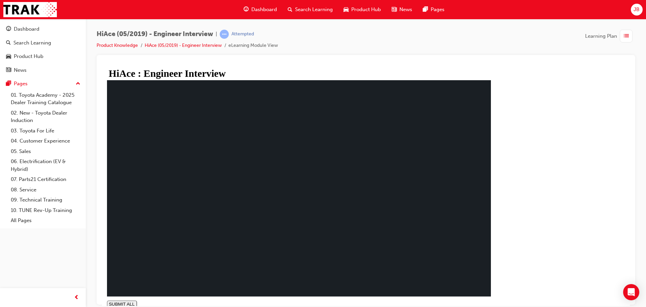
click at [405, 300] on div "SUBMIT ALL volume PREV NEXT SUBMIT FINISH" at bounding box center [299, 303] width 384 height 7
type input "1"
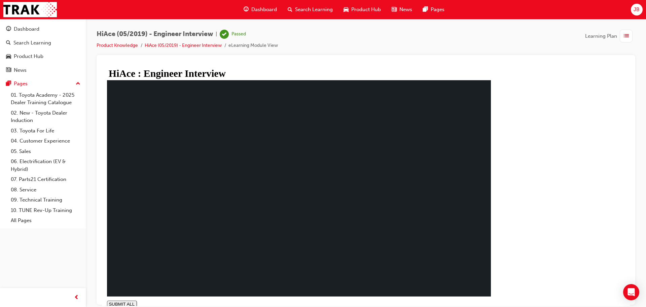
click at [271, 11] on span "Dashboard" at bounding box center [264, 10] width 26 height 8
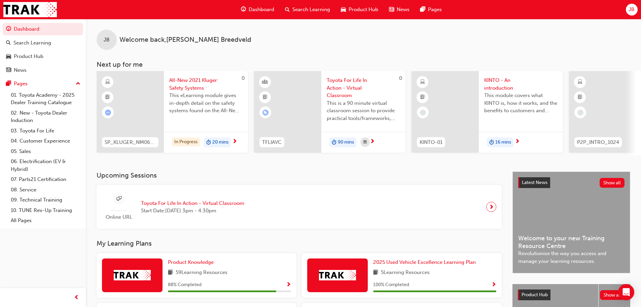
click at [289, 287] on span "Show Progress" at bounding box center [288, 285] width 5 height 6
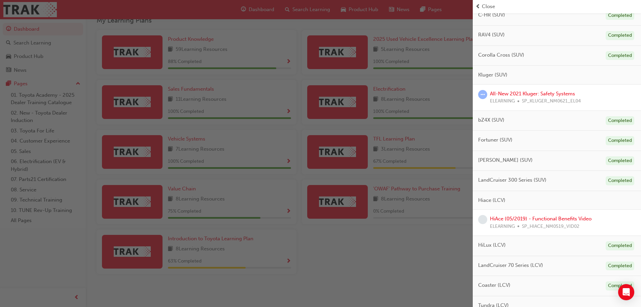
scroll to position [162, 0]
click at [513, 93] on link "All-New 2021 Kluger: Safety Systems" at bounding box center [532, 94] width 85 height 6
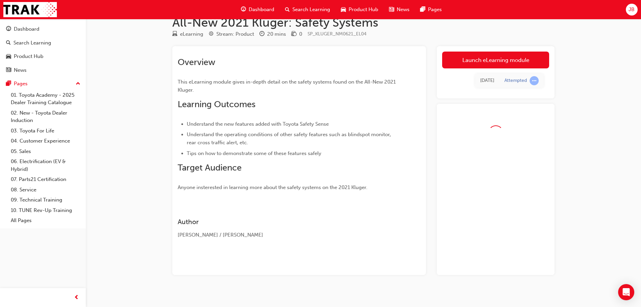
scroll to position [21, 0]
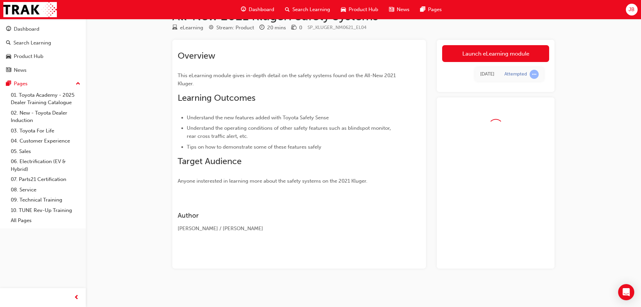
click at [493, 37] on div "All-New 2021 Kluger: Safety Systems eLearning Stream: Product 20 mins 0 SP_KLUG…" at bounding box center [364, 149] width 404 height 281
click at [498, 54] on link "Launch eLearning module" at bounding box center [495, 53] width 107 height 17
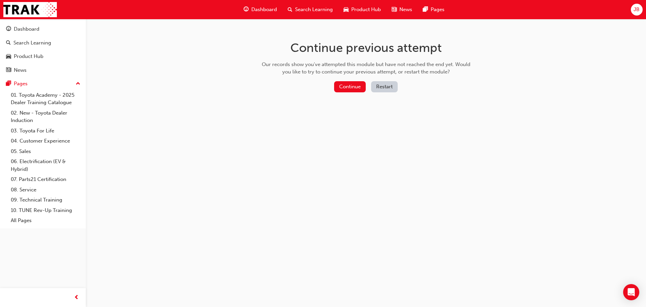
click at [356, 92] on div "Continue Restart" at bounding box center [366, 88] width 213 height 14
click at [356, 86] on button "Continue" at bounding box center [350, 86] width 32 height 11
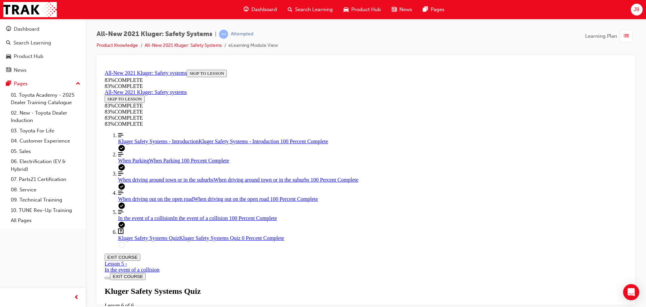
scroll to position [153, 0]
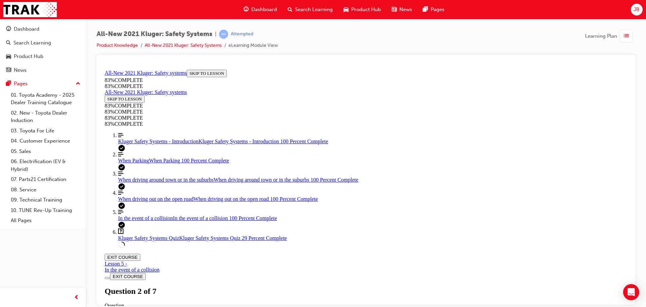
scroll to position [193, 0]
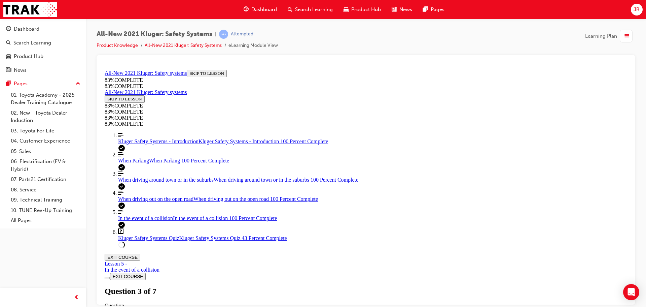
scroll to position [161, 0]
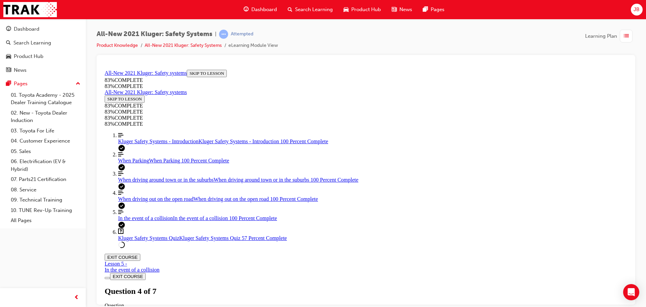
drag, startPoint x: 372, startPoint y: 146, endPoint x: 393, endPoint y: 187, distance: 46.2
drag, startPoint x: 366, startPoint y: 146, endPoint x: 387, endPoint y: 232, distance: 88.6
drag, startPoint x: 353, startPoint y: 141, endPoint x: 371, endPoint y: 142, distance: 17.5
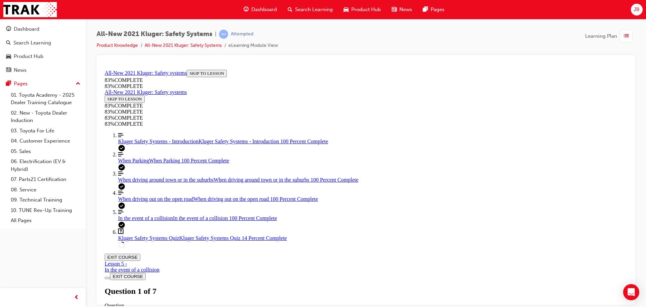
drag, startPoint x: 356, startPoint y: 150, endPoint x: 375, endPoint y: 149, distance: 19.2
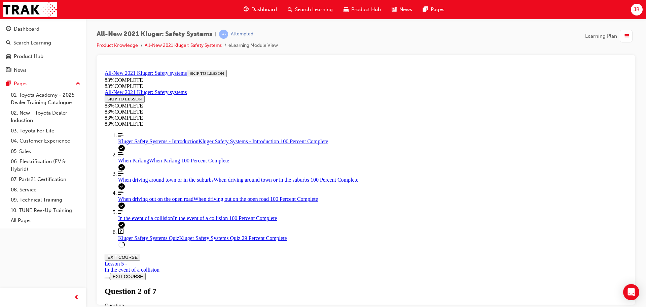
drag, startPoint x: 373, startPoint y: 187, endPoint x: 389, endPoint y: 186, distance: 15.5
drag, startPoint x: 389, startPoint y: 230, endPoint x: 401, endPoint y: 229, distance: 11.8
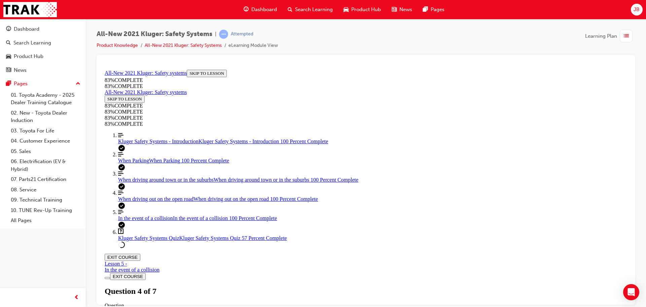
scroll to position [92, 0]
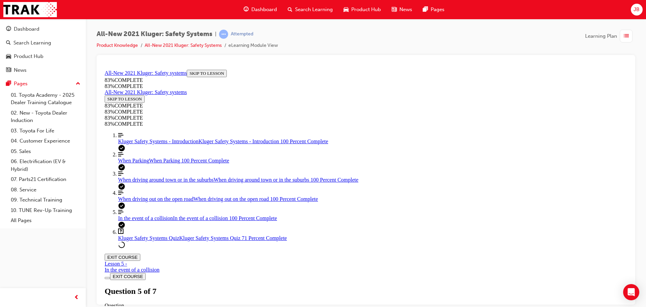
drag, startPoint x: 389, startPoint y: 195, endPoint x: 414, endPoint y: 264, distance: 73.3
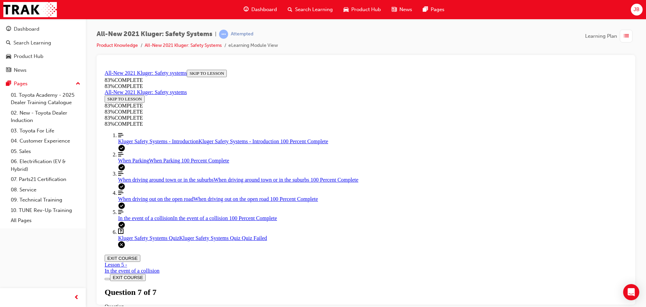
scroll to position [109, 0]
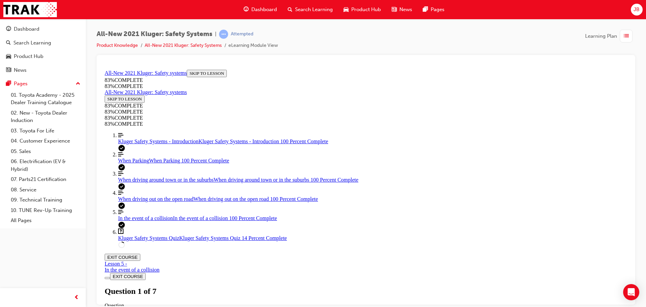
drag, startPoint x: 372, startPoint y: 182, endPoint x: 396, endPoint y: 139, distance: 49.0
drag, startPoint x: 372, startPoint y: 218, endPoint x: 391, endPoint y: 219, distance: 19.2
drag, startPoint x: 376, startPoint y: 194, endPoint x: 398, endPoint y: 236, distance: 48.3
drag, startPoint x: 389, startPoint y: 197, endPoint x: 394, endPoint y: 192, distance: 6.7
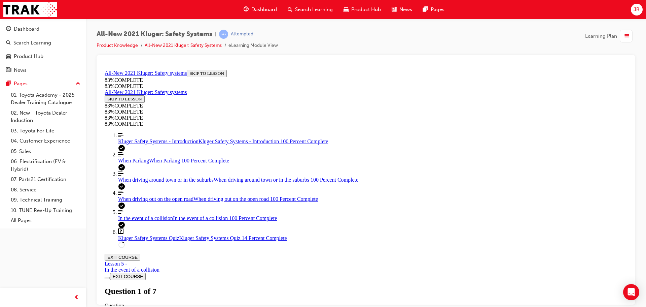
drag, startPoint x: 398, startPoint y: 190, endPoint x: 408, endPoint y: 190, distance: 10.8
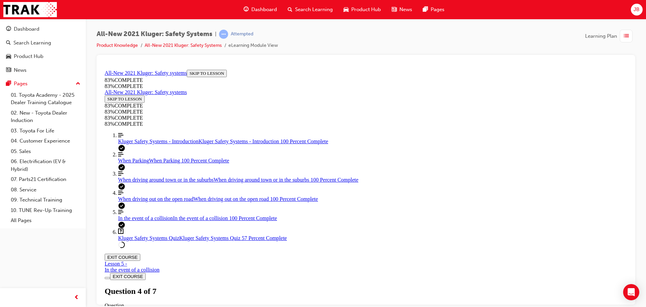
scroll to position [193, 0]
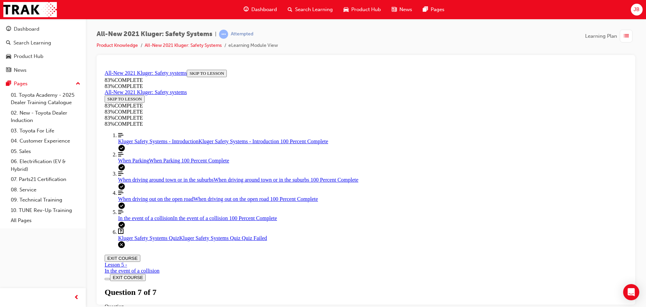
drag, startPoint x: 324, startPoint y: 243, endPoint x: 329, endPoint y: 246, distance: 6.0
click at [324, 286] on div "Kluger Safety Systems Quiz Lesson 6 of 6 Now that you've gone through the Kluge…" at bounding box center [366, 309] width 523 height 46
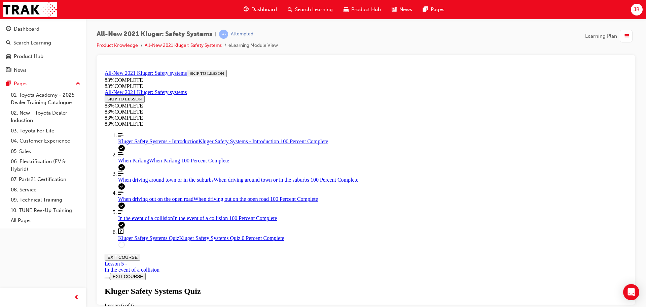
scroll to position [25, 0]
drag, startPoint x: 350, startPoint y: 212, endPoint x: 373, endPoint y: 273, distance: 64.8
drag, startPoint x: 372, startPoint y: 235, endPoint x: 390, endPoint y: 237, distance: 18.3
drag, startPoint x: 380, startPoint y: 206, endPoint x: 397, endPoint y: 207, distance: 16.8
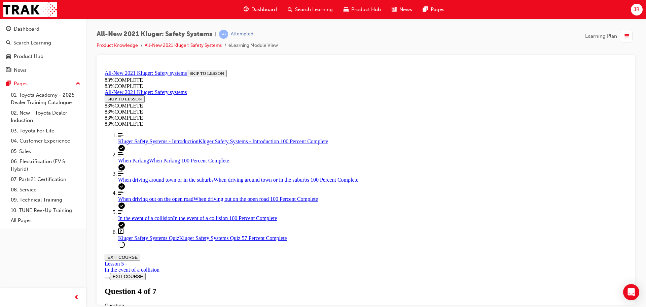
drag, startPoint x: 373, startPoint y: 222, endPoint x: 389, endPoint y: 135, distance: 88.2
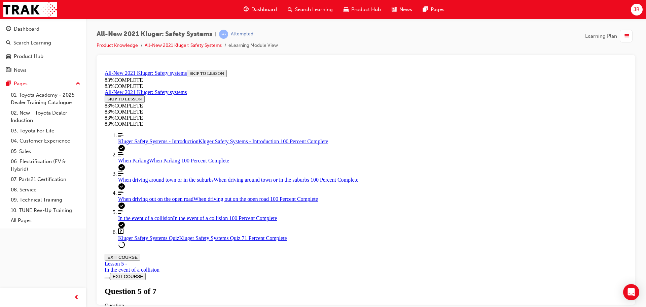
drag, startPoint x: 377, startPoint y: 187, endPoint x: 399, endPoint y: 187, distance: 21.9
drag, startPoint x: 382, startPoint y: 225, endPoint x: 400, endPoint y: 224, distance: 18.5
drag, startPoint x: 372, startPoint y: 147, endPoint x: 396, endPoint y: 231, distance: 87.7
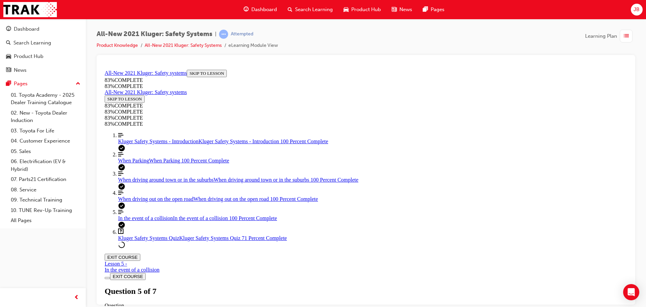
drag, startPoint x: 370, startPoint y: 147, endPoint x: 390, endPoint y: 145, distance: 19.9
drag, startPoint x: 386, startPoint y: 184, endPoint x: 393, endPoint y: 228, distance: 44.0
drag, startPoint x: 378, startPoint y: 193, endPoint x: 396, endPoint y: 193, distance: 17.9
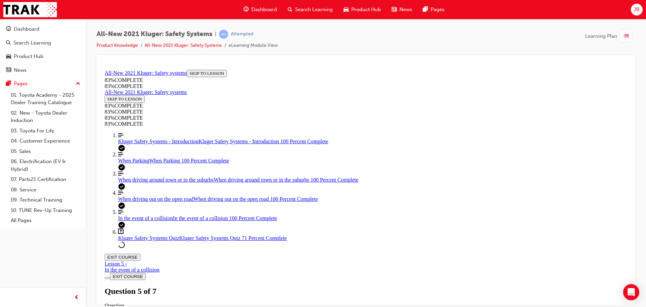
drag, startPoint x: 406, startPoint y: 264, endPoint x: 405, endPoint y: 260, distance: 4.3
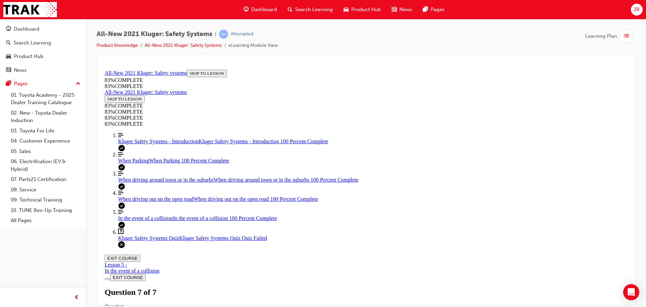
scroll to position [109, 0]
click at [327, 286] on div "Kluger Safety Systems Quiz Lesson 6 of 6 Now that you've gone through the Kluge…" at bounding box center [366, 309] width 523 height 46
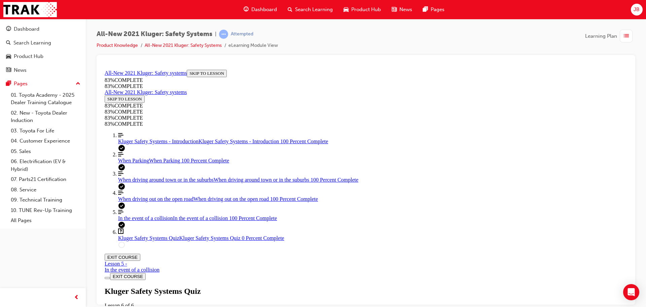
scroll to position [93, 0]
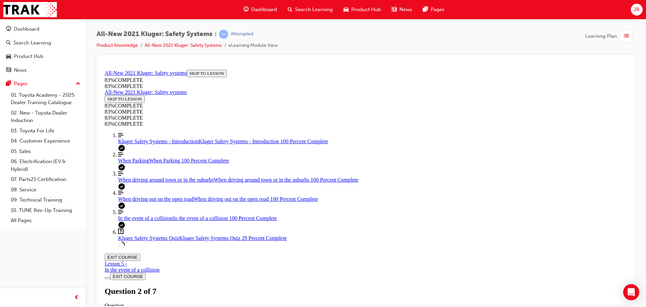
drag, startPoint x: 365, startPoint y: 186, endPoint x: 390, endPoint y: 229, distance: 49.8
drag, startPoint x: 370, startPoint y: 197, endPoint x: 386, endPoint y: 195, distance: 16.2
drag, startPoint x: 371, startPoint y: 158, endPoint x: 392, endPoint y: 160, distance: 21.0
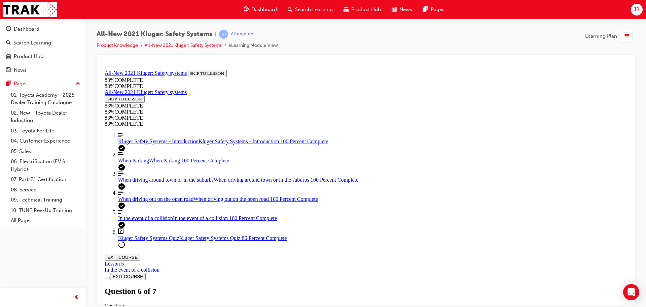
scroll to position [232, 0]
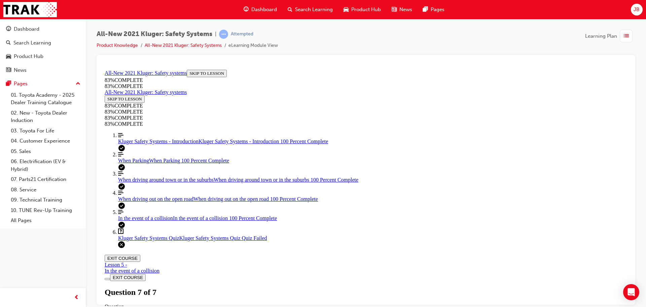
scroll to position [24, 0]
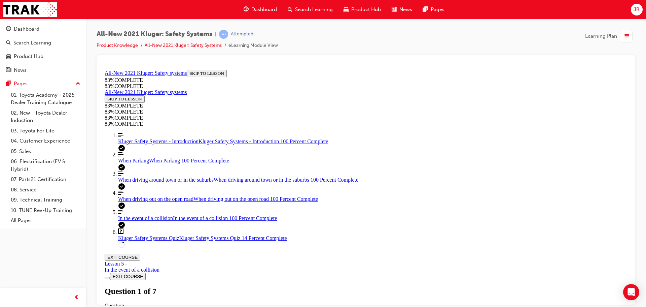
scroll to position [126, 0]
drag, startPoint x: 343, startPoint y: 149, endPoint x: 344, endPoint y: 159, distance: 10.1
drag, startPoint x: 343, startPoint y: 169, endPoint x: 348, endPoint y: 184, distance: 15.4
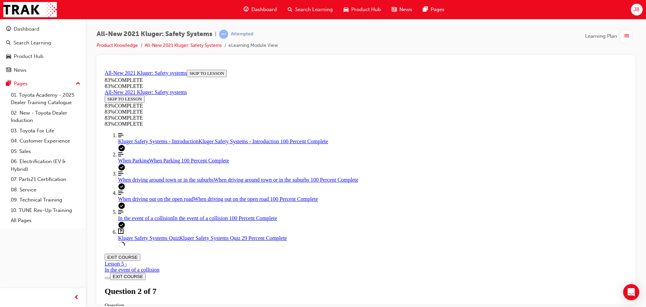
drag, startPoint x: 378, startPoint y: 149, endPoint x: 398, endPoint y: 234, distance: 87.5
drag, startPoint x: 377, startPoint y: 151, endPoint x: 397, endPoint y: 196, distance: 49.7
drag, startPoint x: 381, startPoint y: 155, endPoint x: 399, endPoint y: 155, distance: 17.5
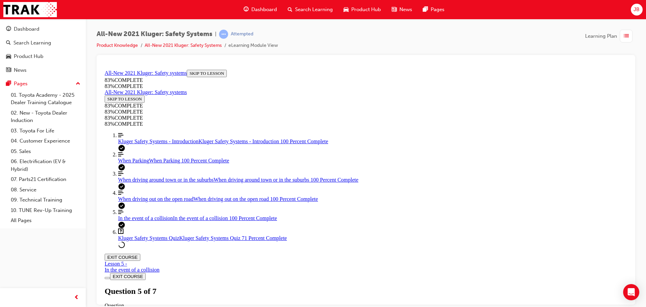
scroll to position [61, 0]
drag, startPoint x: 416, startPoint y: 265, endPoint x: 410, endPoint y: 240, distance: 26.1
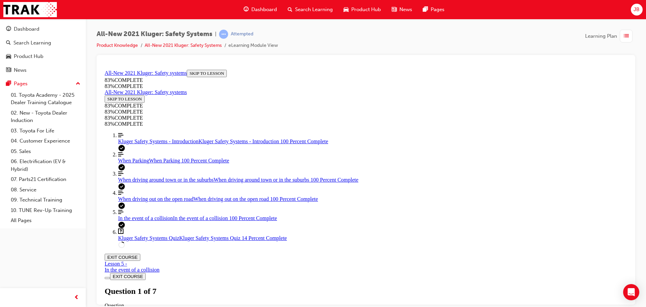
drag, startPoint x: 359, startPoint y: 149, endPoint x: 378, endPoint y: 232, distance: 85.7
drag, startPoint x: 359, startPoint y: 188, endPoint x: 377, endPoint y: 188, distance: 18.9
drag, startPoint x: 358, startPoint y: 147, endPoint x: 378, endPoint y: 146, distance: 19.5
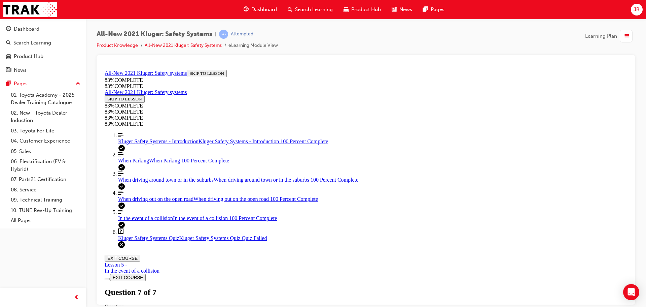
scroll to position [25, 0]
click at [323, 286] on div "Kluger Safety Systems Quiz Lesson 6 of 6 Now that you've gone through the Kluge…" at bounding box center [366, 309] width 523 height 46
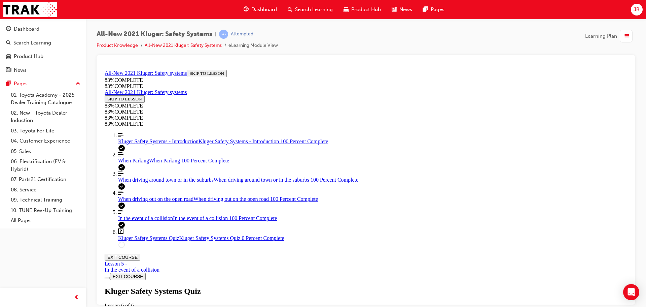
drag, startPoint x: 395, startPoint y: 195, endPoint x: 384, endPoint y: 199, distance: 12.3
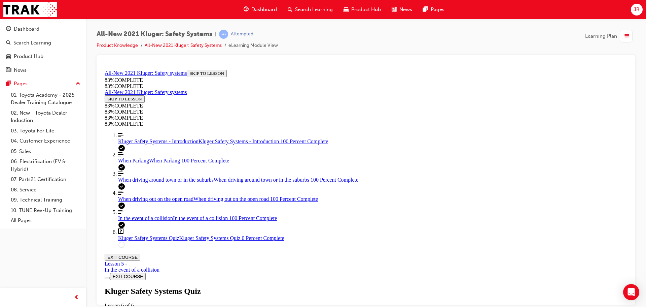
drag, startPoint x: 379, startPoint y: 191, endPoint x: 398, endPoint y: 192, distance: 19.2
drag, startPoint x: 373, startPoint y: 134, endPoint x: 392, endPoint y: 217, distance: 85.5
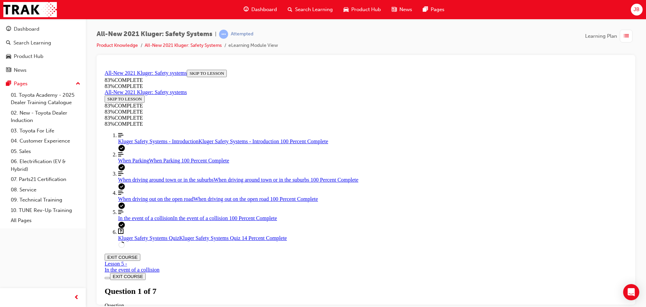
drag, startPoint x: 382, startPoint y: 153, endPoint x: 400, endPoint y: 152, distance: 17.9
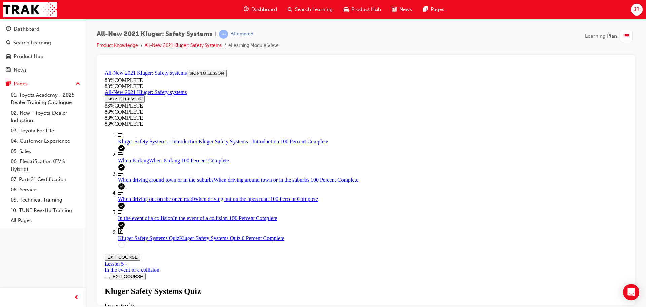
scroll to position [195, 0]
drag, startPoint x: 384, startPoint y: 144, endPoint x: 403, endPoint y: 192, distance: 52.3
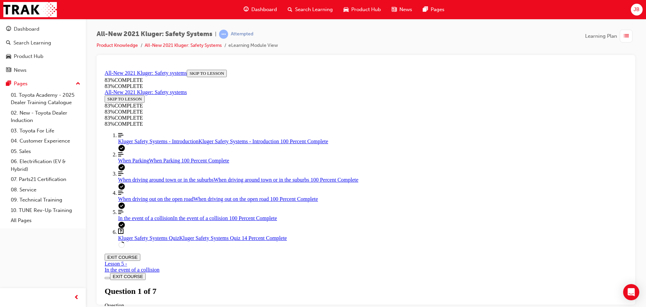
drag, startPoint x: 381, startPoint y: 144, endPoint x: 399, endPoint y: 143, distance: 18.3
drag, startPoint x: 382, startPoint y: 224, endPoint x: 404, endPoint y: 227, distance: 22.1
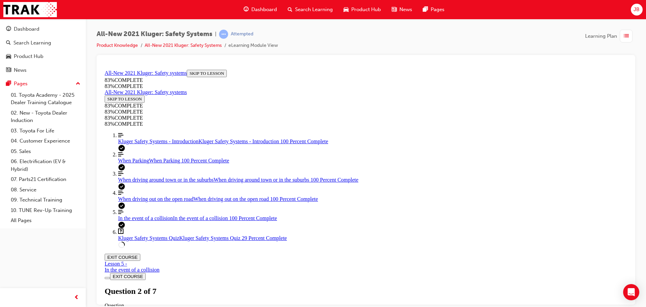
scroll to position [92, 0]
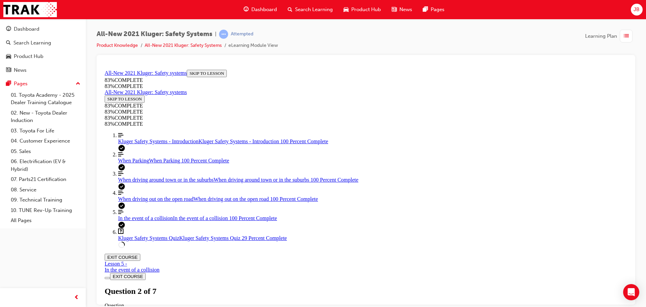
drag, startPoint x: 361, startPoint y: 200, endPoint x: 365, endPoint y: 219, distance: 19.4
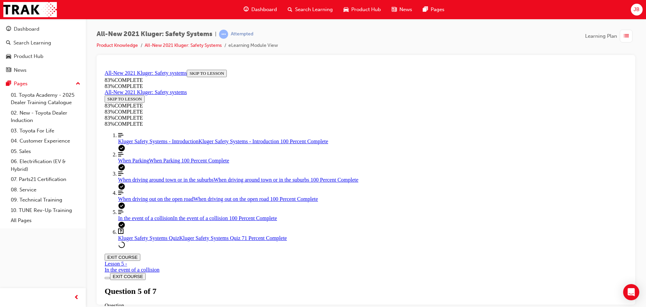
scroll to position [92, 0]
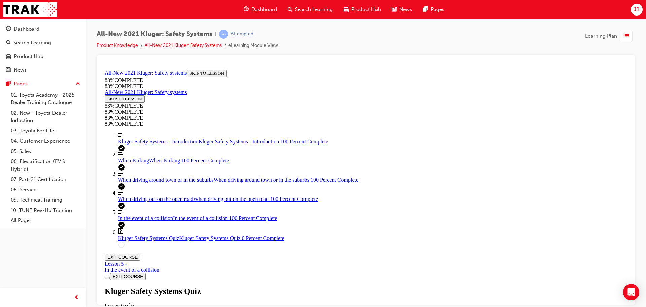
scroll to position [232, 0]
drag, startPoint x: 368, startPoint y: 225, endPoint x: 369, endPoint y: 229, distance: 4.3
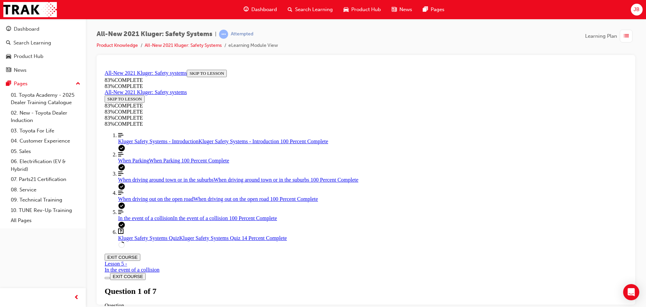
scroll to position [193, 0]
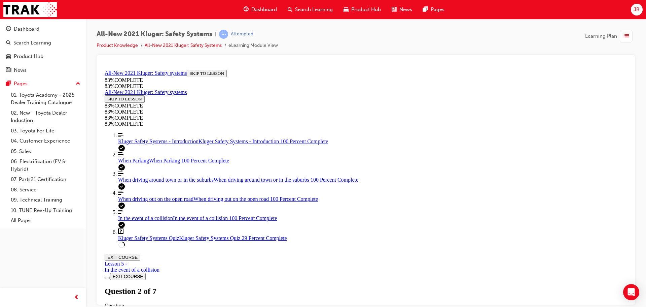
drag, startPoint x: 347, startPoint y: 139, endPoint x: 347, endPoint y: 144, distance: 5.4
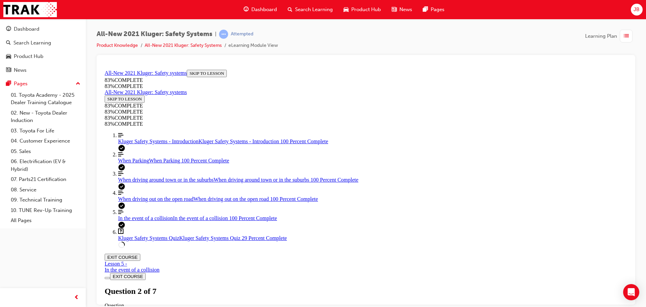
drag, startPoint x: 372, startPoint y: 152, endPoint x: 395, endPoint y: 236, distance: 86.8
drag, startPoint x: 366, startPoint y: 148, endPoint x: 391, endPoint y: 147, distance: 24.3
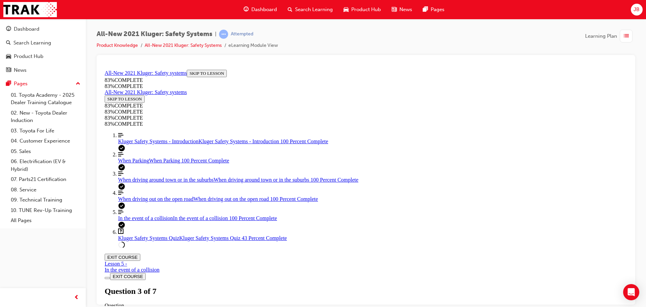
drag, startPoint x: 378, startPoint y: 178, endPoint x: 397, endPoint y: 180, distance: 18.6
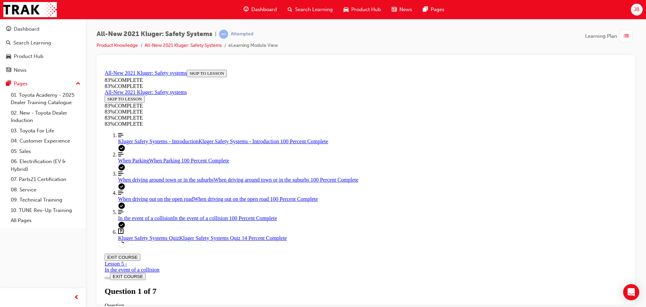
scroll to position [95, 0]
drag, startPoint x: 359, startPoint y: 230, endPoint x: 390, endPoint y: 230, distance: 31.0
drag, startPoint x: 368, startPoint y: 191, endPoint x: 399, endPoint y: 192, distance: 30.6
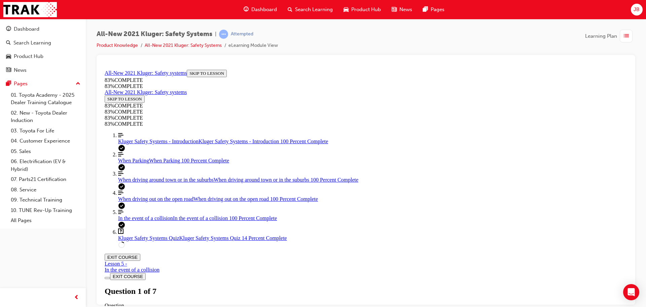
drag, startPoint x: 361, startPoint y: 145, endPoint x: 394, endPoint y: 150, distance: 32.6
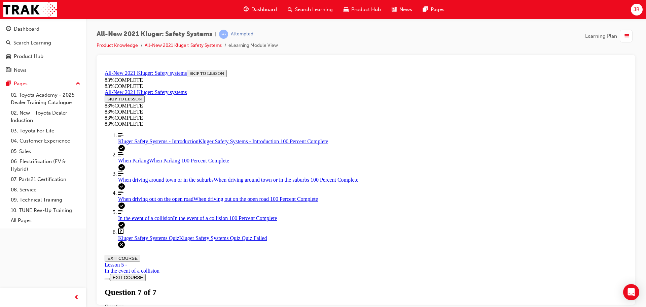
scroll to position [109, 0]
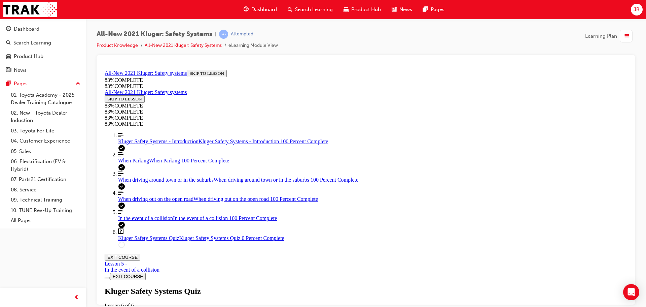
drag, startPoint x: 306, startPoint y: 147, endPoint x: 307, endPoint y: 160, distance: 12.2
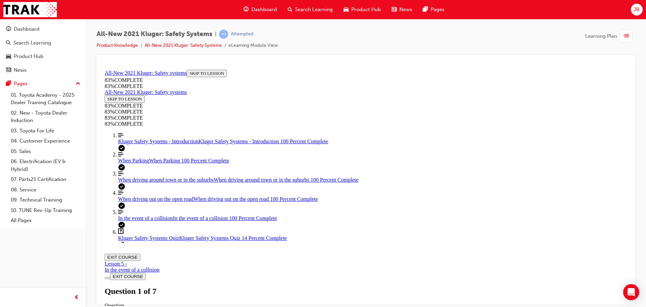
scroll to position [92, 0]
drag, startPoint x: 364, startPoint y: 183, endPoint x: 397, endPoint y: 141, distance: 53.7
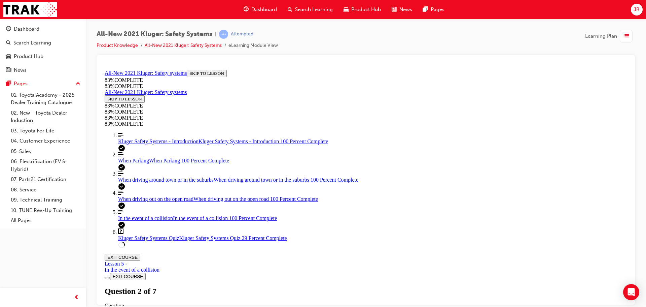
drag, startPoint x: 368, startPoint y: 224, endPoint x: 403, endPoint y: 182, distance: 54.3
drag, startPoint x: 375, startPoint y: 220, endPoint x: 394, endPoint y: 215, distance: 19.7
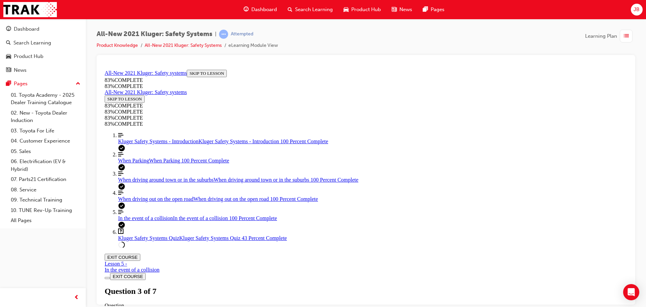
drag, startPoint x: 402, startPoint y: 262, endPoint x: 397, endPoint y: 220, distance: 42.7
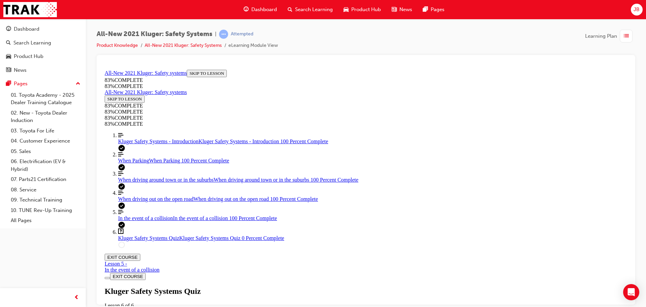
drag, startPoint x: 353, startPoint y: 226, endPoint x: 384, endPoint y: 250, distance: 39.9
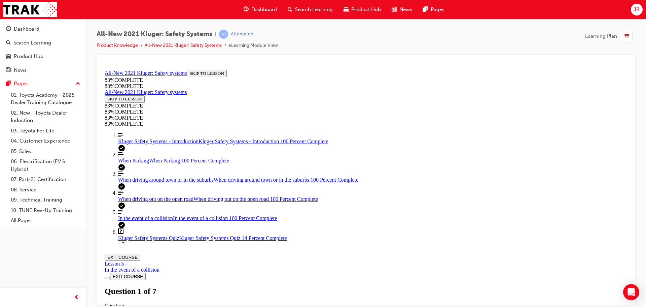
scroll to position [195, 0]
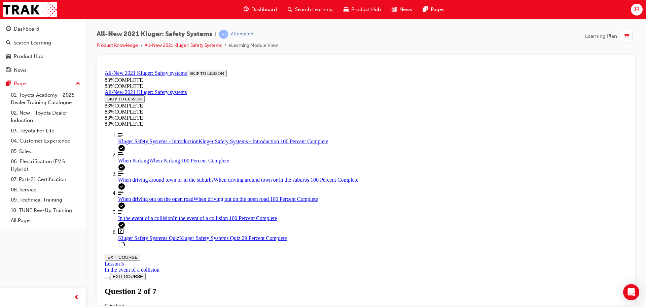
drag, startPoint x: 370, startPoint y: 140, endPoint x: 394, endPoint y: 145, distance: 25.0
drag, startPoint x: 379, startPoint y: 178, endPoint x: 399, endPoint y: 179, distance: 20.2
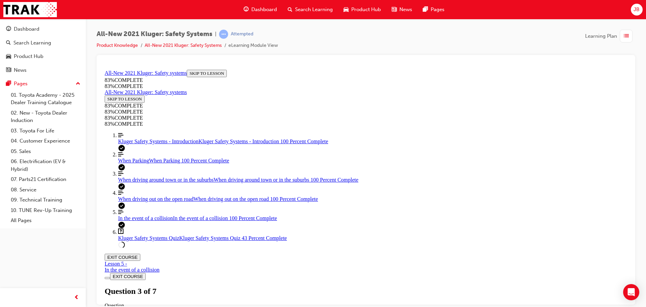
drag, startPoint x: 384, startPoint y: 222, endPoint x: 408, endPoint y: 231, distance: 25.5
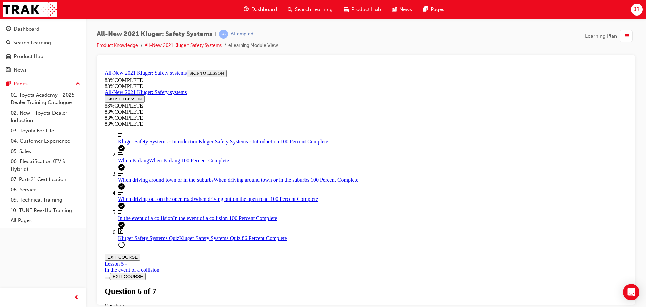
scroll to position [126, 0]
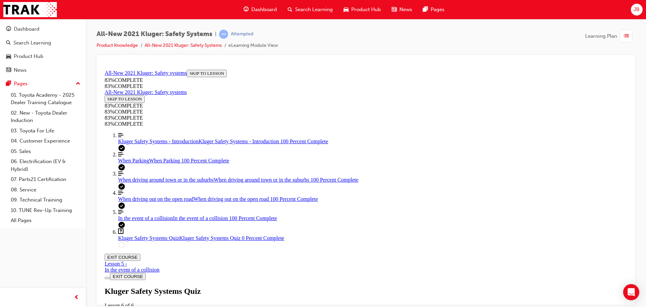
scroll to position [63, 0]
drag, startPoint x: 355, startPoint y: 171, endPoint x: 385, endPoint y: 231, distance: 66.8
drag, startPoint x: 368, startPoint y: 204, endPoint x: 383, endPoint y: 202, distance: 15.7
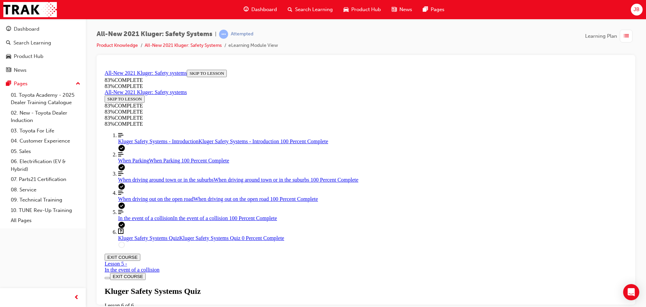
drag, startPoint x: 371, startPoint y: 163, endPoint x: 397, endPoint y: 164, distance: 25.6
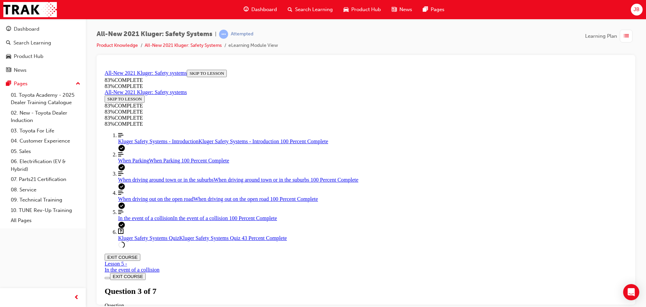
scroll to position [92, 0]
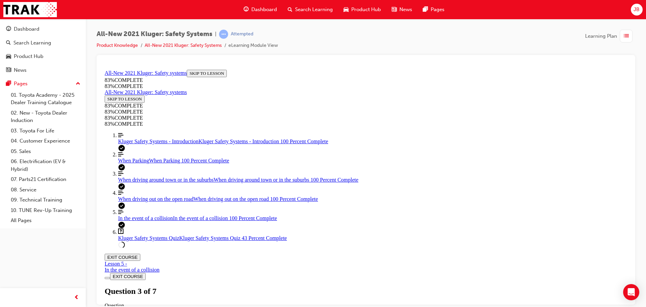
drag, startPoint x: 393, startPoint y: 158, endPoint x: 400, endPoint y: 186, distance: 29.1
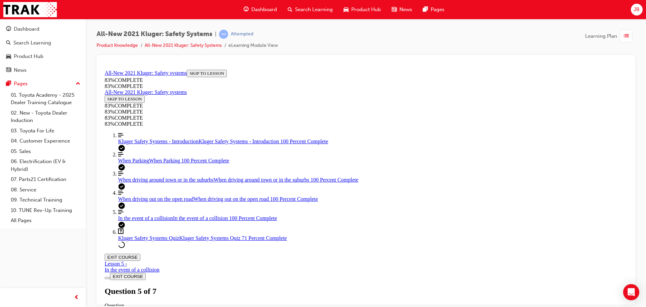
scroll to position [25, 0]
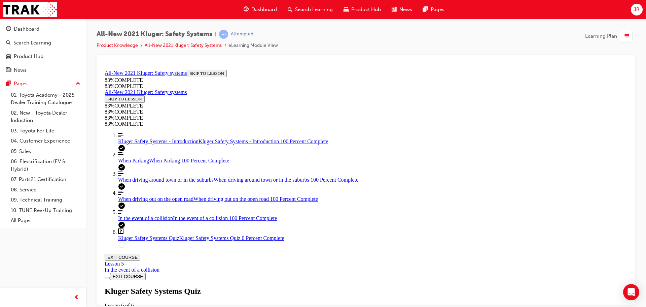
scroll to position [164, 0]
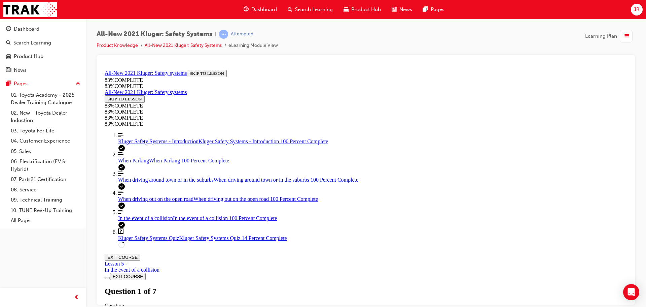
scroll to position [61, 0]
drag, startPoint x: 364, startPoint y: 170, endPoint x: 399, endPoint y: 228, distance: 68.1
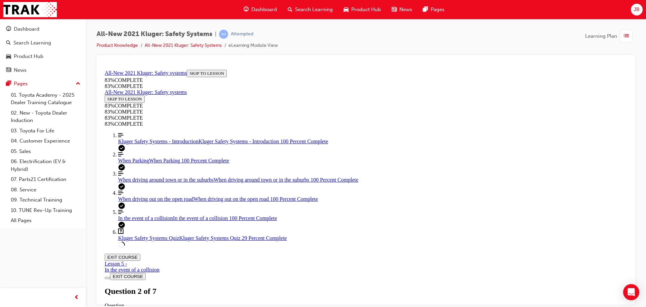
scroll to position [153, 0]
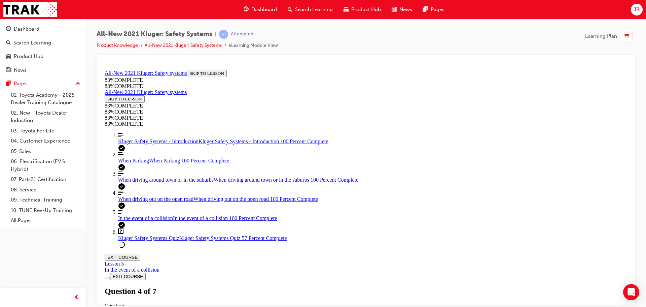
scroll to position [159, 0]
drag, startPoint x: 369, startPoint y: 182, endPoint x: 403, endPoint y: 220, distance: 51.5
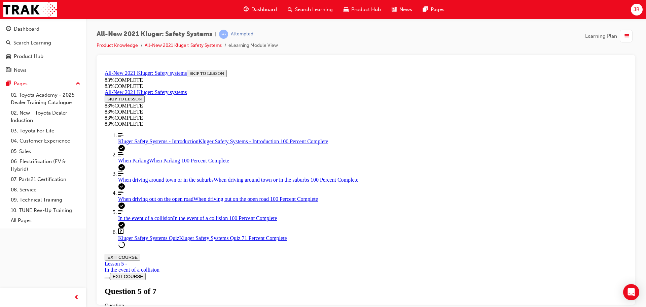
drag, startPoint x: 372, startPoint y: 183, endPoint x: 403, endPoint y: 141, distance: 52.7
drag, startPoint x: 374, startPoint y: 185, endPoint x: 392, endPoint y: 185, distance: 18.5
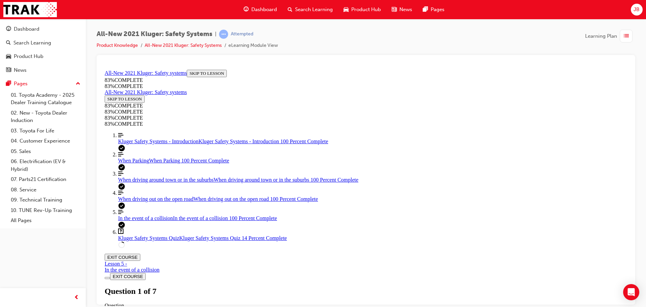
scroll to position [232, 0]
drag, startPoint x: 373, startPoint y: 146, endPoint x: 394, endPoint y: 143, distance: 21.1
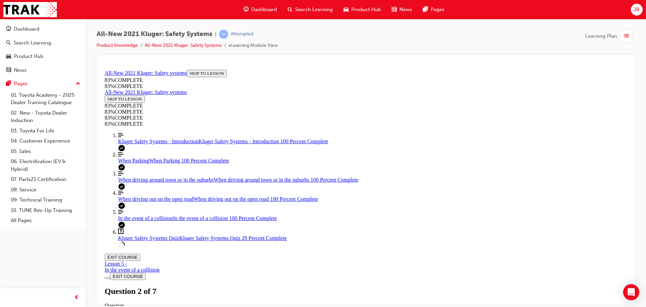
drag, startPoint x: 371, startPoint y: 188, endPoint x: 405, endPoint y: 230, distance: 53.9
drag, startPoint x: 380, startPoint y: 195, endPoint x: 398, endPoint y: 193, distance: 17.7
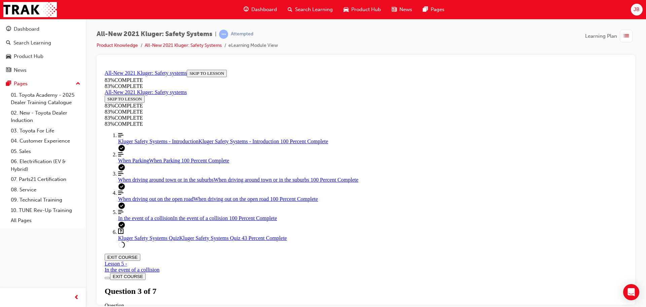
scroll to position [61, 0]
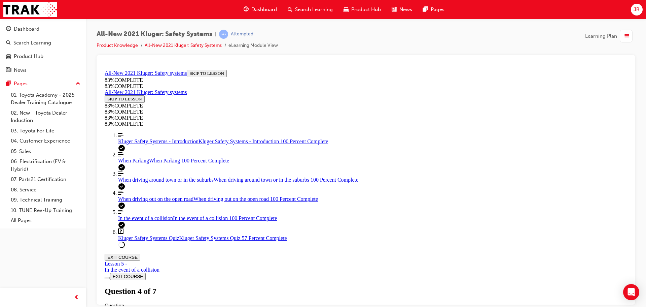
scroll to position [61, 0]
drag, startPoint x: 359, startPoint y: 147, endPoint x: 385, endPoint y: 231, distance: 88.3
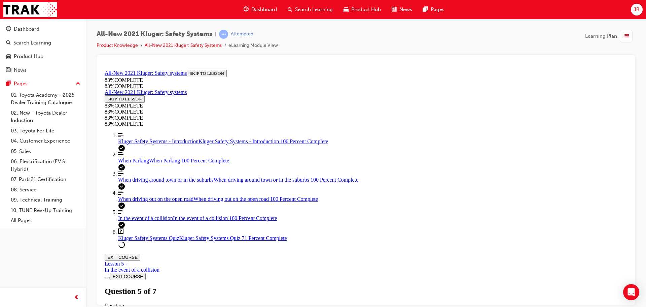
drag, startPoint x: 374, startPoint y: 192, endPoint x: 392, endPoint y: 152, distance: 44.1
drag, startPoint x: 372, startPoint y: 187, endPoint x: 388, endPoint y: 187, distance: 16.2
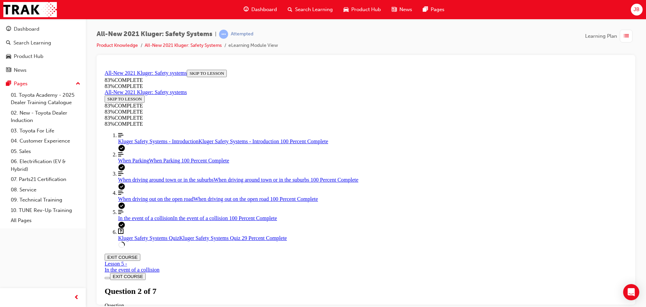
scroll to position [232, 0]
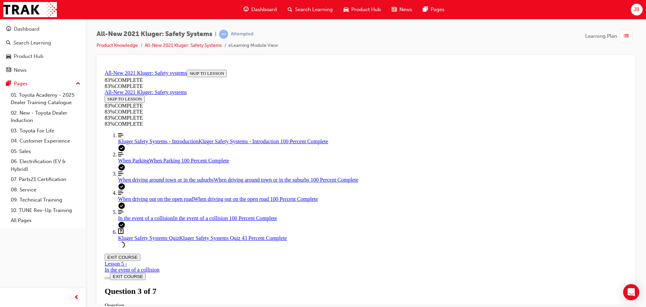
drag, startPoint x: 368, startPoint y: 155, endPoint x: 396, endPoint y: 231, distance: 80.5
drag, startPoint x: 393, startPoint y: 159, endPoint x: 402, endPoint y: 135, distance: 24.9
drag, startPoint x: 379, startPoint y: 185, endPoint x: 402, endPoint y: 185, distance: 23.2
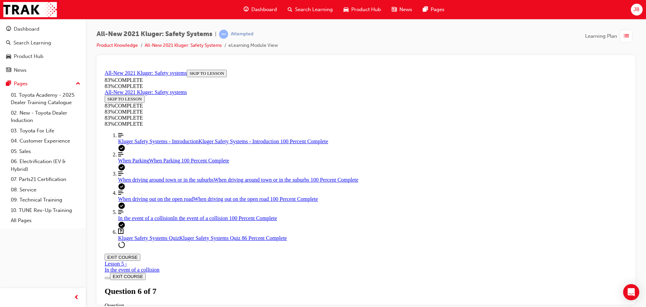
scroll to position [126, 0]
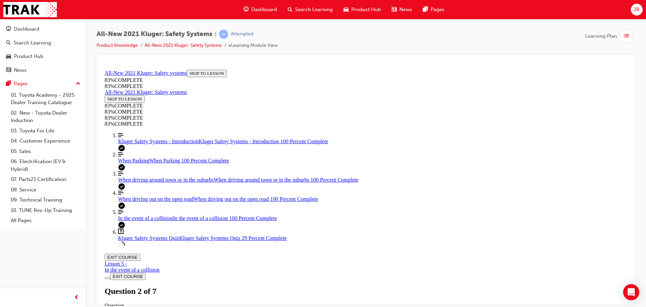
drag, startPoint x: 354, startPoint y: 147, endPoint x: 377, endPoint y: 189, distance: 47.8
drag, startPoint x: 359, startPoint y: 147, endPoint x: 375, endPoint y: 145, distance: 15.6
drag, startPoint x: 366, startPoint y: 232, endPoint x: 385, endPoint y: 231, distance: 18.9
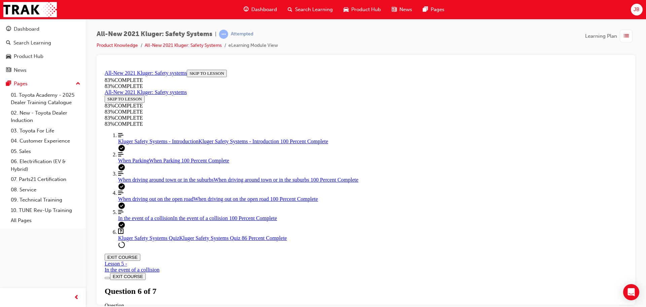
scroll to position [61, 0]
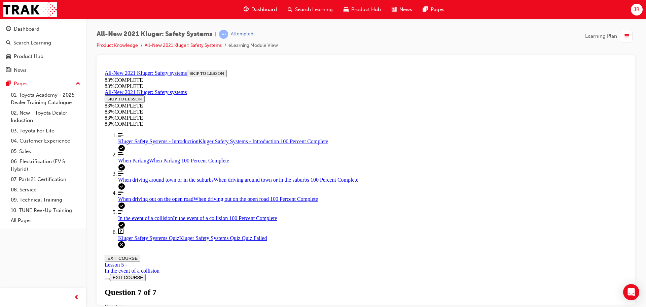
scroll to position [24, 0]
click at [305, 286] on div "Kluger Safety Systems Quiz Lesson 6 of 6 Now that you've gone through the Kluge…" at bounding box center [366, 309] width 523 height 46
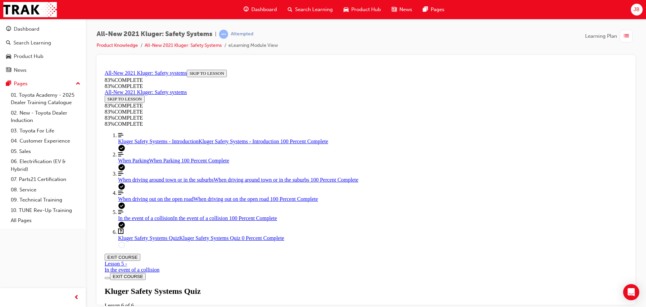
scroll to position [93, 0]
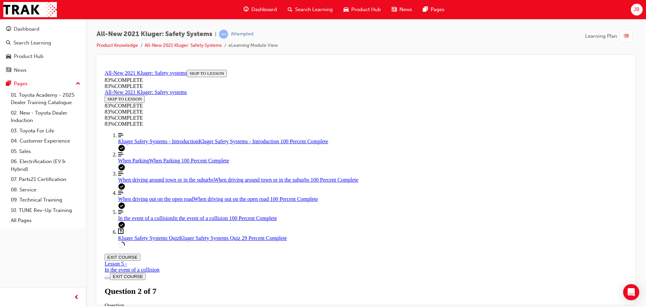
scroll to position [193, 0]
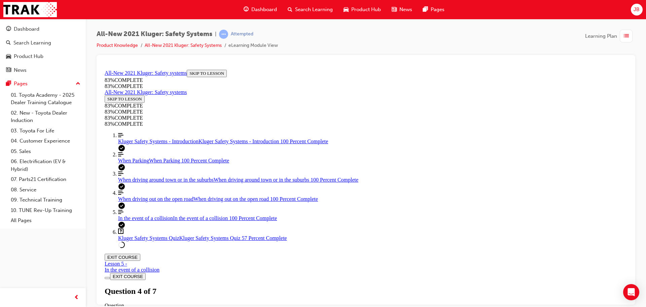
drag, startPoint x: 377, startPoint y: 190, endPoint x: 403, endPoint y: 236, distance: 52.9
drag, startPoint x: 374, startPoint y: 196, endPoint x: 392, endPoint y: 153, distance: 46.8
drag, startPoint x: 374, startPoint y: 185, endPoint x: 397, endPoint y: 183, distance: 22.6
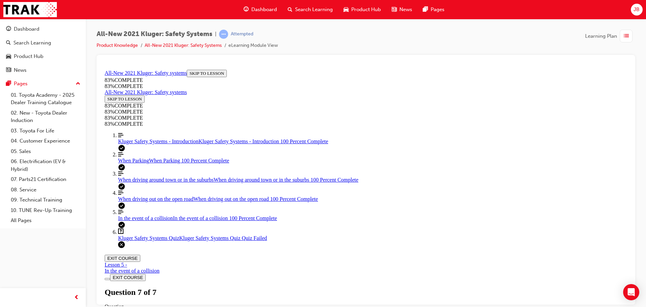
scroll to position [109, 0]
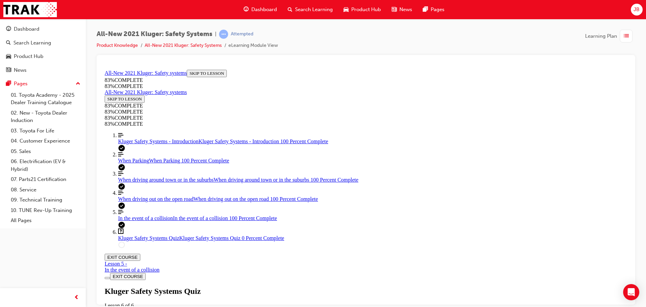
drag, startPoint x: 358, startPoint y: 149, endPoint x: 374, endPoint y: 193, distance: 46.0
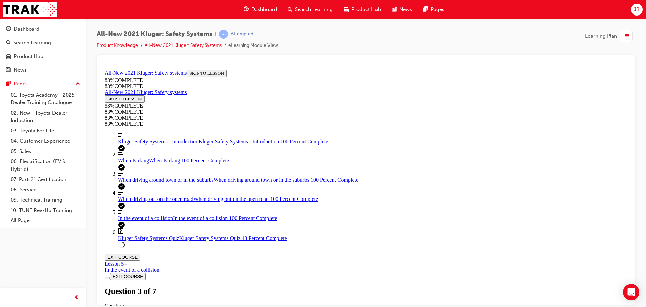
scroll to position [153, 0]
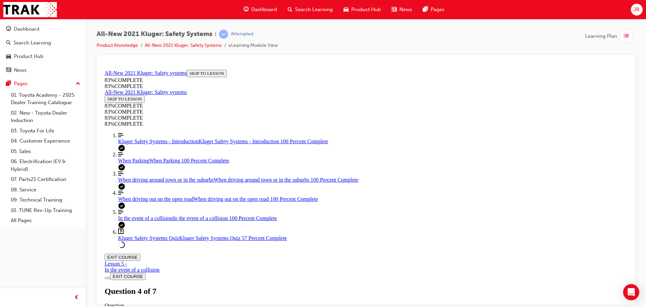
drag, startPoint x: 362, startPoint y: 149, endPoint x: 384, endPoint y: 186, distance: 43.1
drag, startPoint x: 368, startPoint y: 236, endPoint x: 394, endPoint y: 231, distance: 26.1
drag, startPoint x: 361, startPoint y: 141, endPoint x: 385, endPoint y: 148, distance: 25.6
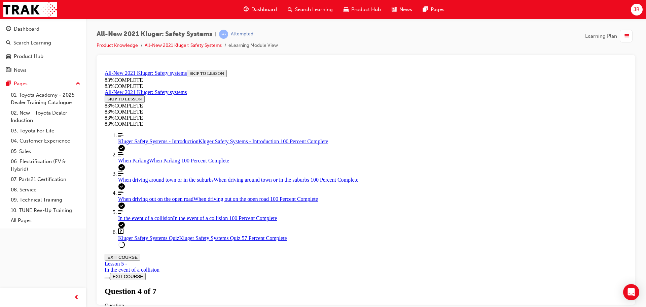
drag, startPoint x: 406, startPoint y: 267, endPoint x: 399, endPoint y: 243, distance: 25.4
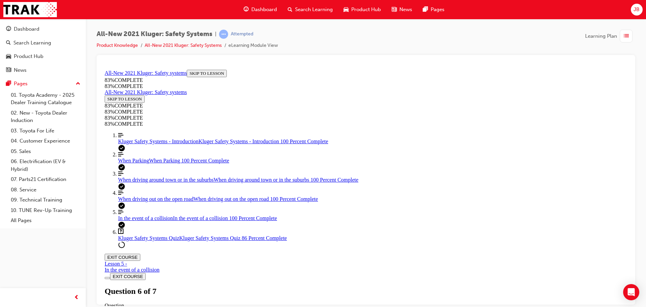
scroll to position [61, 0]
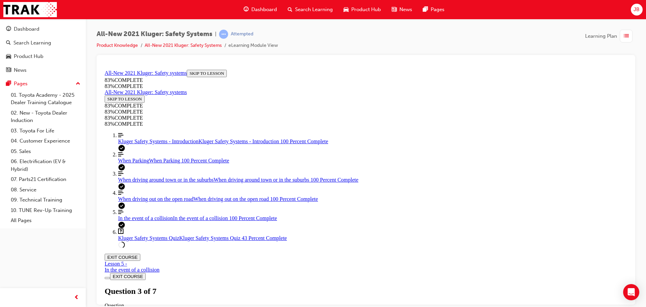
scroll to position [195, 0]
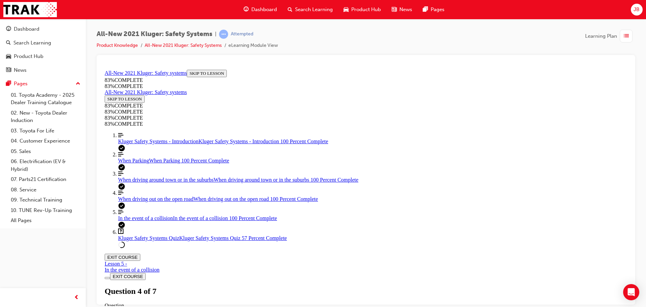
drag, startPoint x: 408, startPoint y: 263, endPoint x: 410, endPoint y: 259, distance: 4.9
drag, startPoint x: 363, startPoint y: 144, endPoint x: 390, endPoint y: 227, distance: 87.6
drag, startPoint x: 379, startPoint y: 193, endPoint x: 399, endPoint y: 190, distance: 19.4
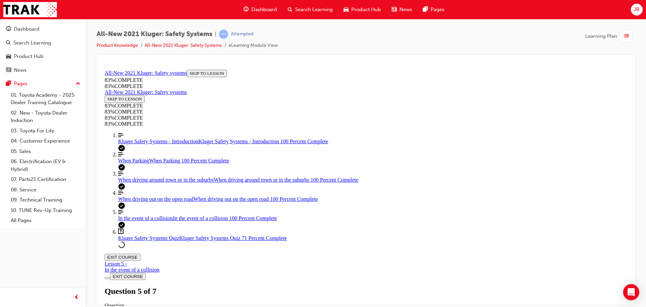
drag, startPoint x: 383, startPoint y: 169, endPoint x: 391, endPoint y: 142, distance: 28.9
drag, startPoint x: 377, startPoint y: 186, endPoint x: 396, endPoint y: 186, distance: 18.5
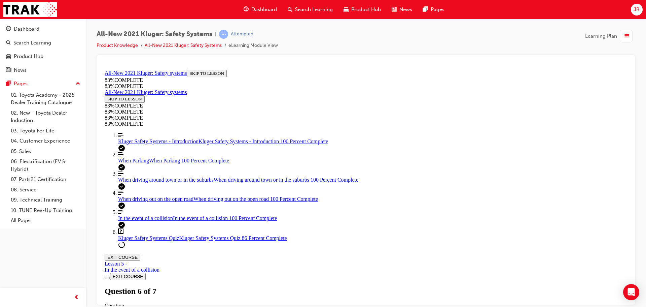
scroll to position [232, 0]
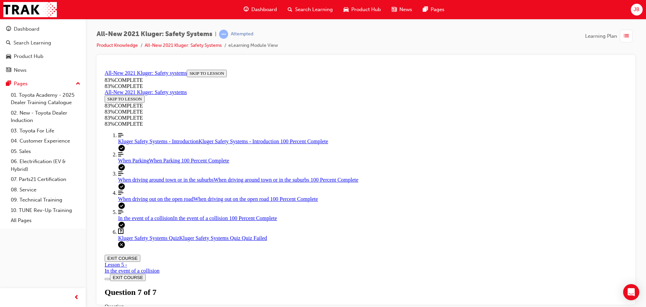
scroll to position [24, 0]
click at [317, 286] on div "Kluger Safety Systems Quiz Lesson 6 of 6 Now that you've gone through the Kluge…" at bounding box center [366, 309] width 523 height 46
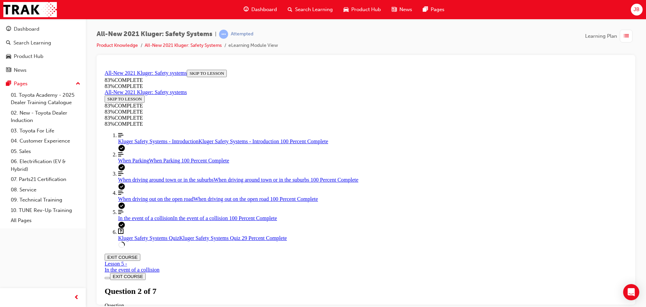
scroll to position [232, 0]
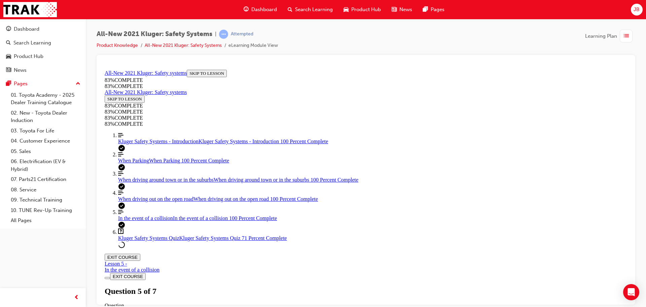
drag, startPoint x: 371, startPoint y: 209, endPoint x: 392, endPoint y: 224, distance: 25.8
drag, startPoint x: 378, startPoint y: 283, endPoint x: 402, endPoint y: 251, distance: 40.5
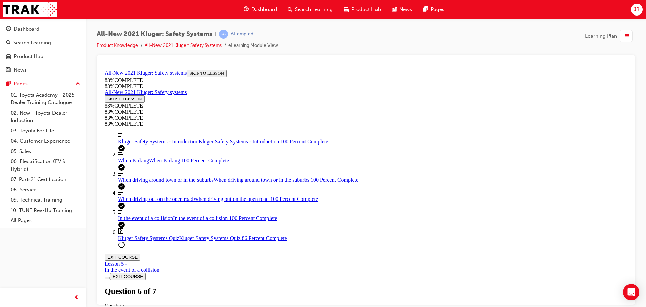
drag, startPoint x: 383, startPoint y: 294, endPoint x: 408, endPoint y: 290, distance: 25.2
drag, startPoint x: 385, startPoint y: 267, endPoint x: 408, endPoint y: 264, distance: 22.5
